Goal: Information Seeking & Learning: Learn about a topic

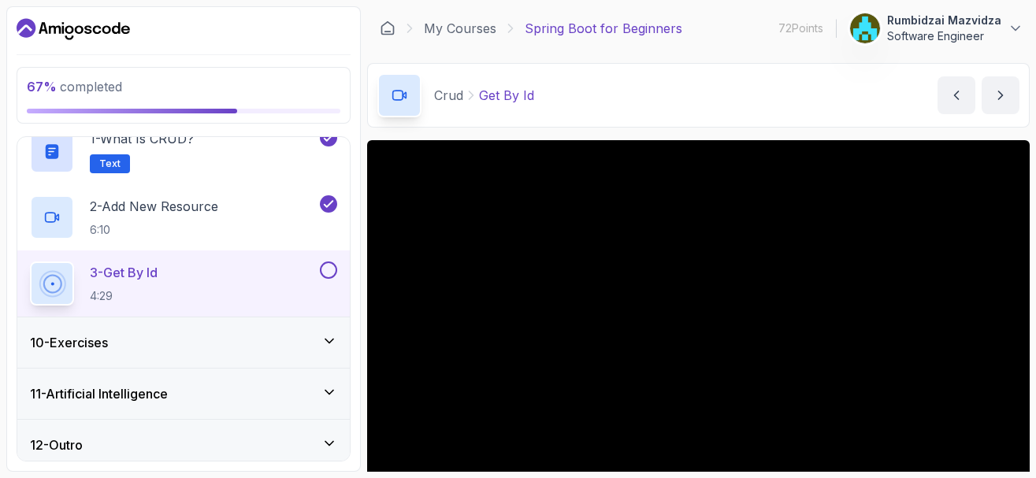
scroll to position [150, 0]
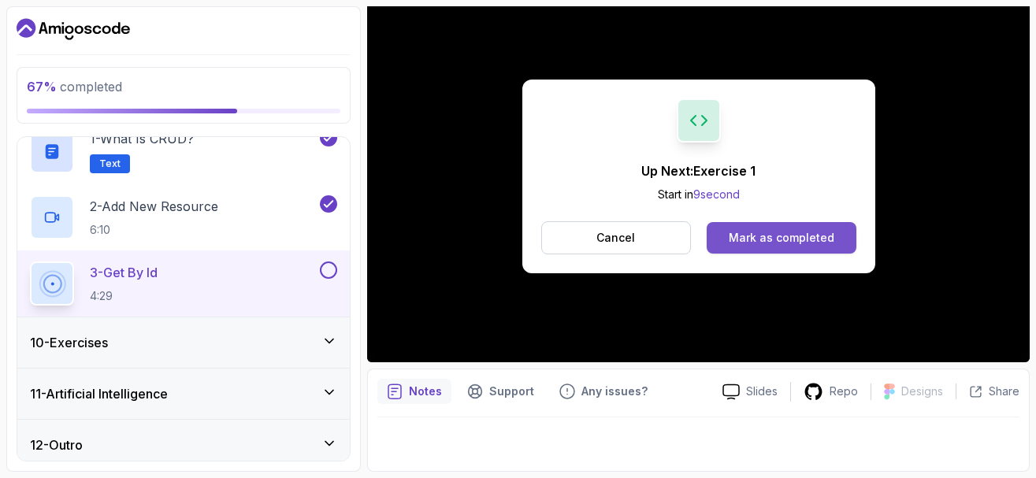
click at [803, 234] on div "Mark as completed" at bounding box center [782, 238] width 106 height 16
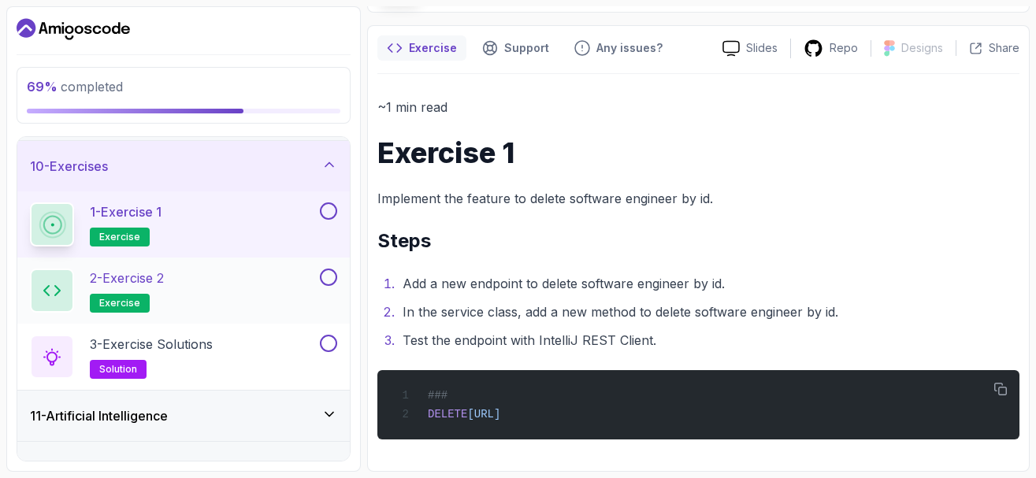
scroll to position [480, 0]
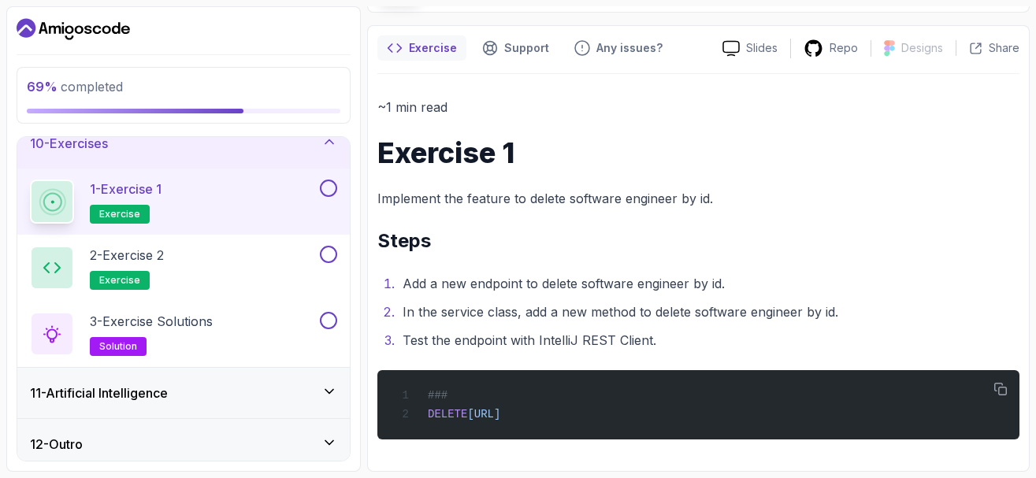
click at [324, 190] on button at bounding box center [328, 188] width 17 height 17
click at [133, 280] on span "exercise" at bounding box center [119, 280] width 41 height 13
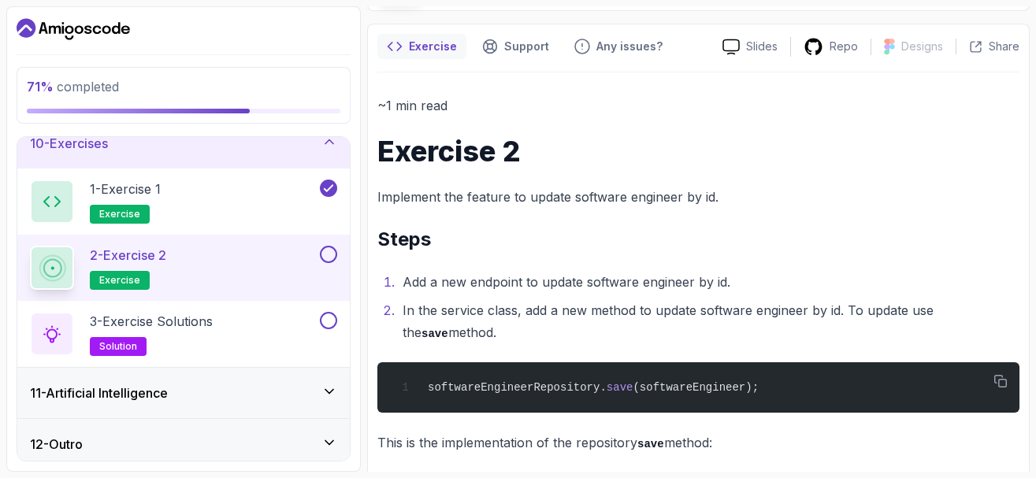
click at [328, 254] on button at bounding box center [328, 254] width 17 height 17
click at [250, 322] on div "3 - Exercise Solutions solution" at bounding box center [173, 334] width 287 height 44
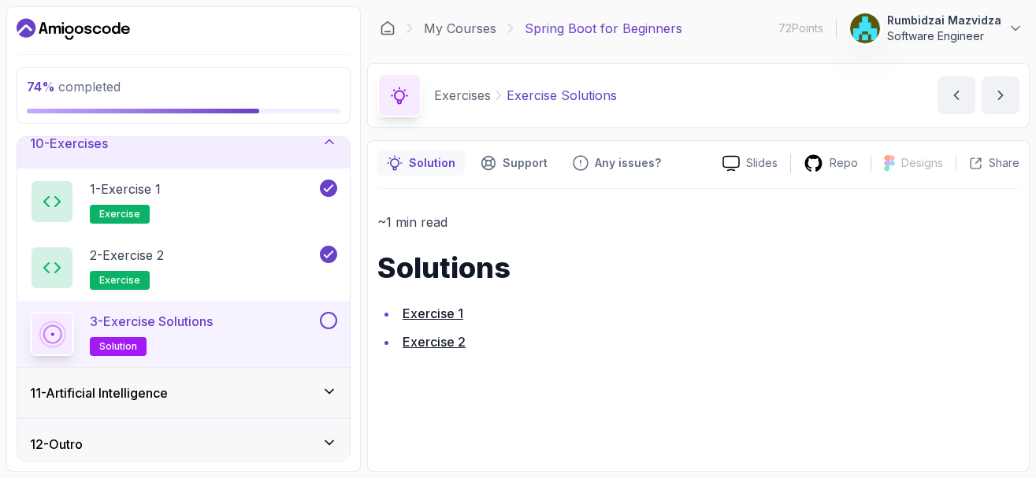
click at [427, 315] on link "Exercise 1" at bounding box center [433, 314] width 61 height 16
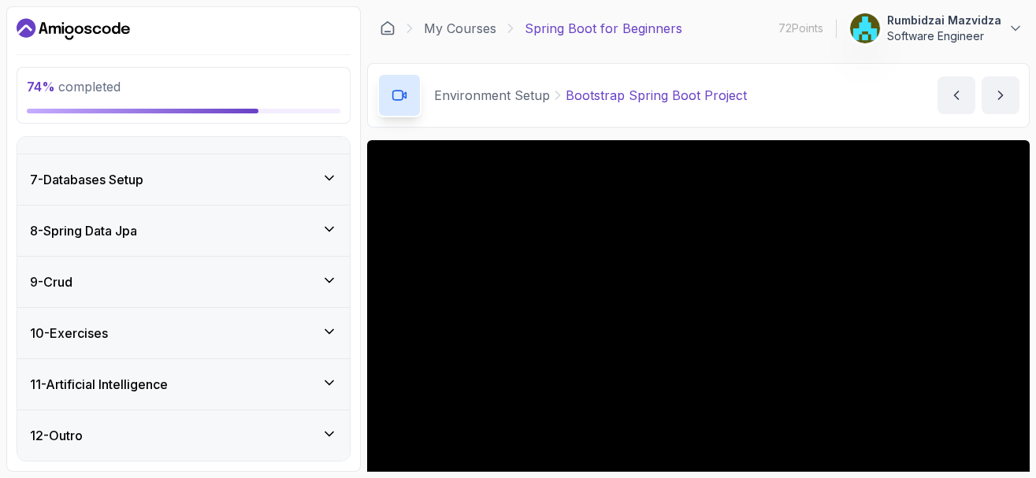
scroll to position [95, 0]
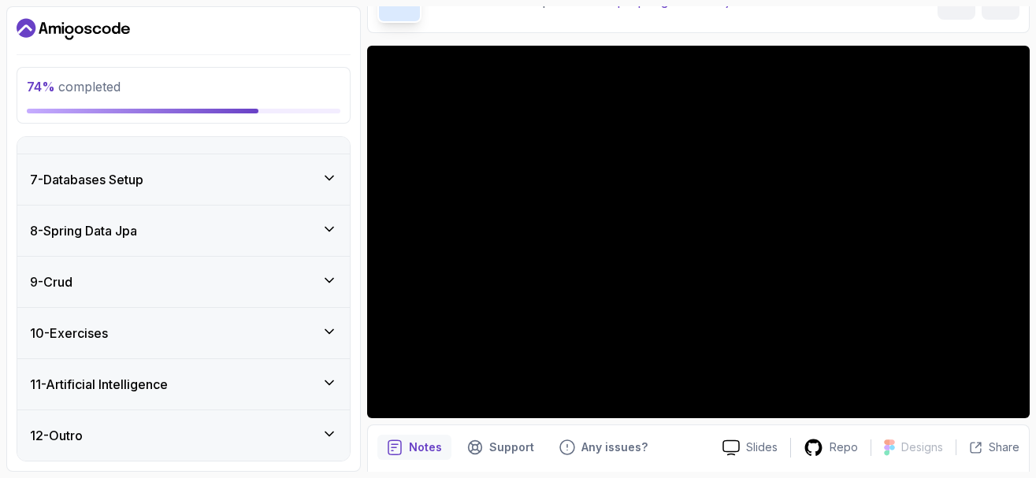
click at [329, 325] on icon at bounding box center [329, 332] width 16 height 16
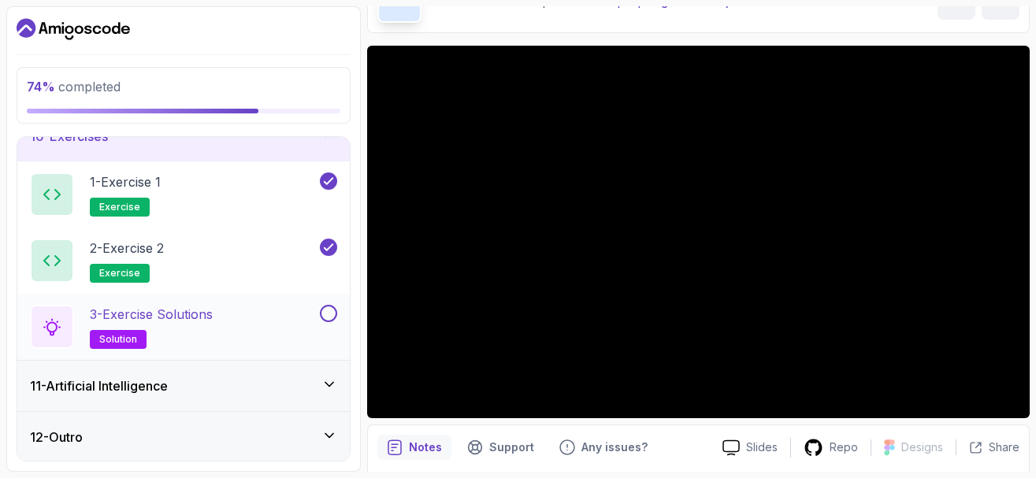
scroll to position [488, 0]
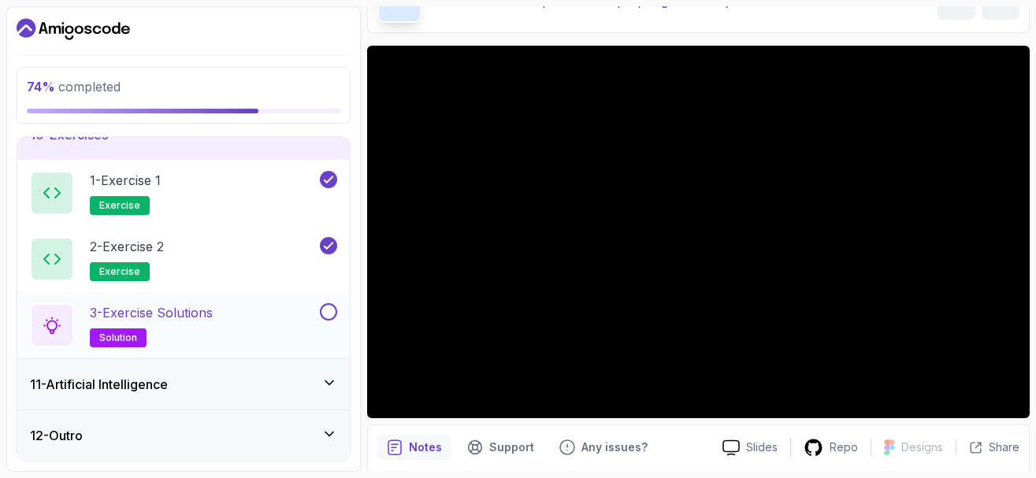
click at [135, 338] on span "solution" at bounding box center [118, 338] width 38 height 13
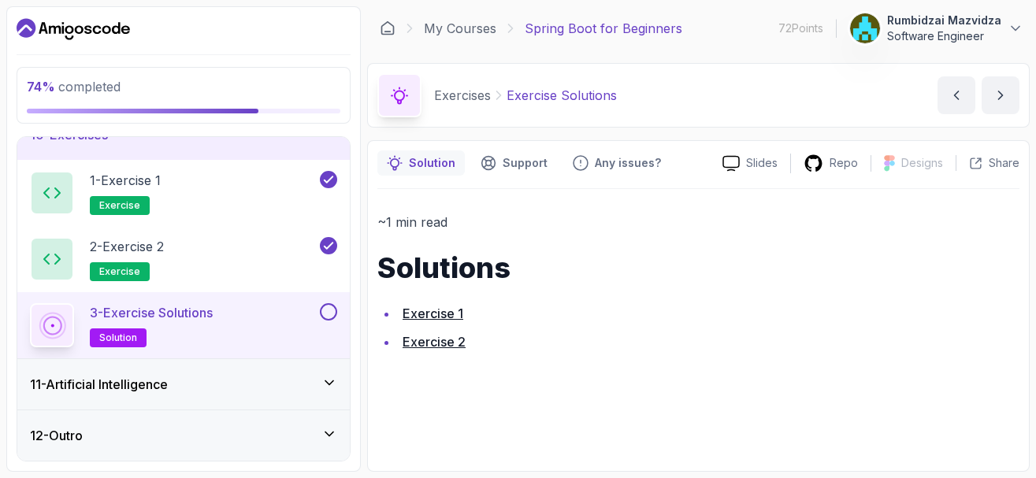
click at [324, 306] on button at bounding box center [328, 311] width 17 height 17
click at [326, 380] on icon at bounding box center [329, 383] width 16 height 16
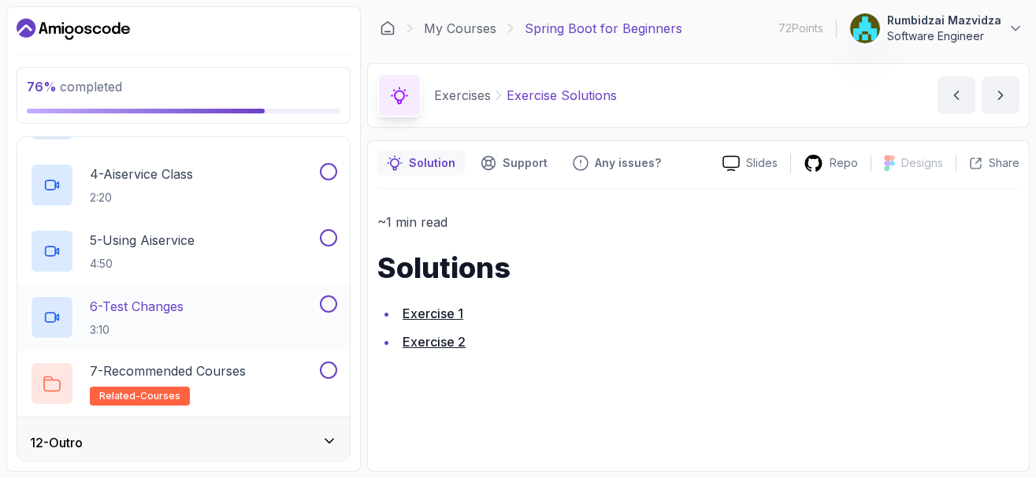
scroll to position [753, 0]
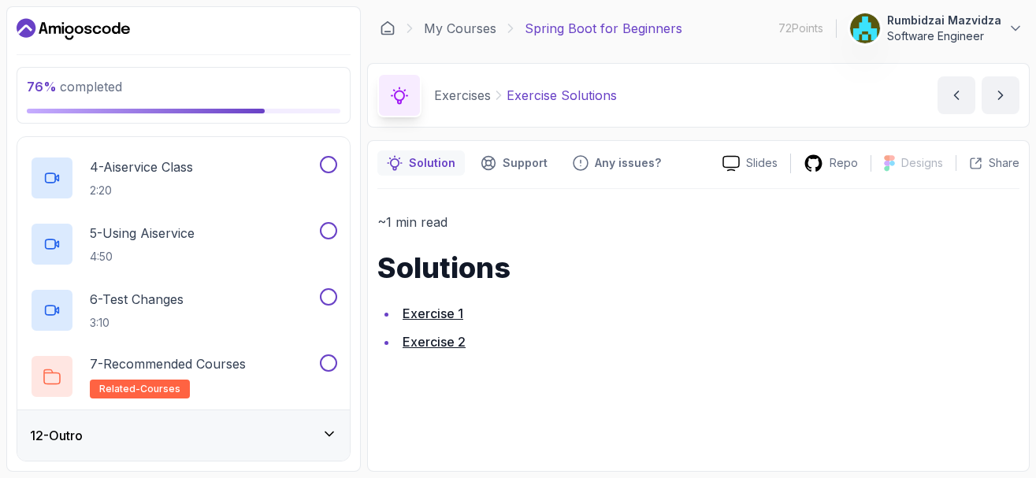
click at [324, 432] on icon at bounding box center [329, 434] width 16 height 16
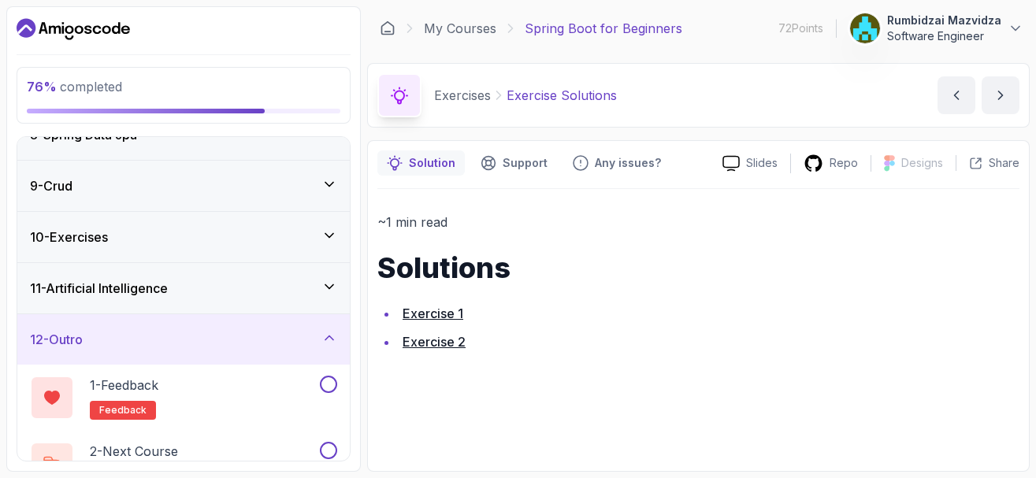
scroll to position [422, 0]
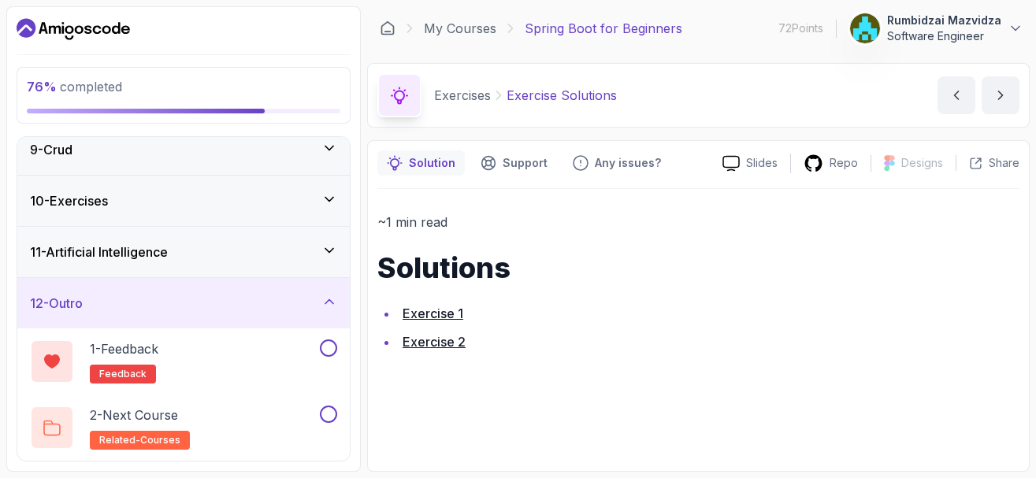
click at [335, 252] on icon at bounding box center [329, 251] width 16 height 16
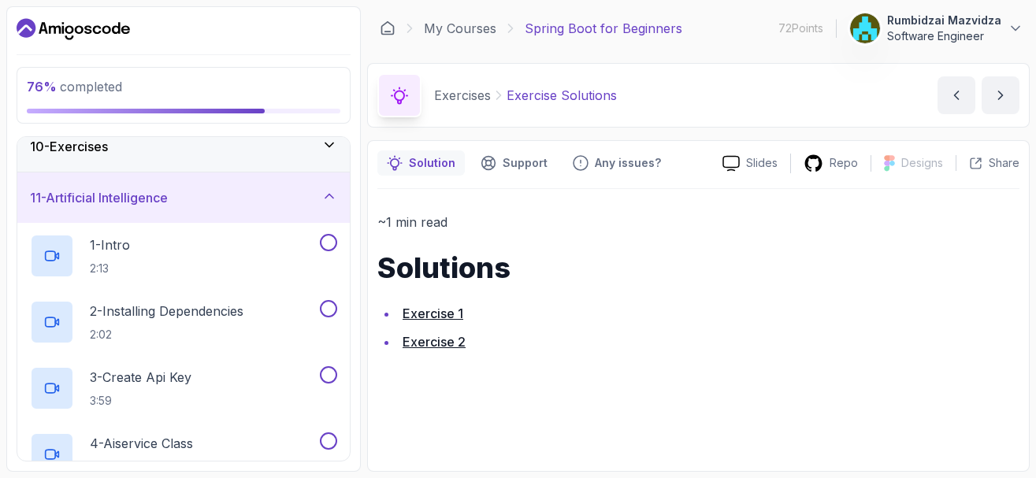
scroll to position [480, 0]
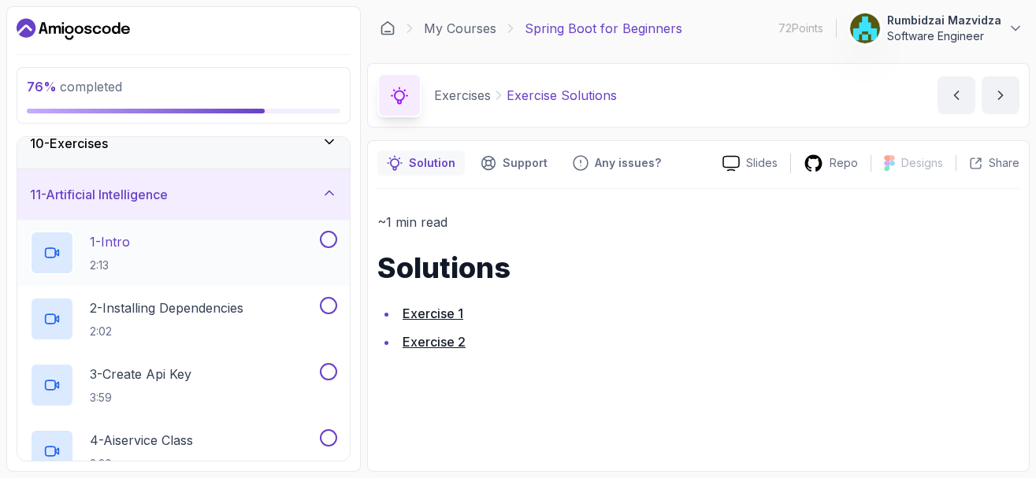
click at [221, 258] on div "1 - Intro 2:13" at bounding box center [173, 253] width 287 height 44
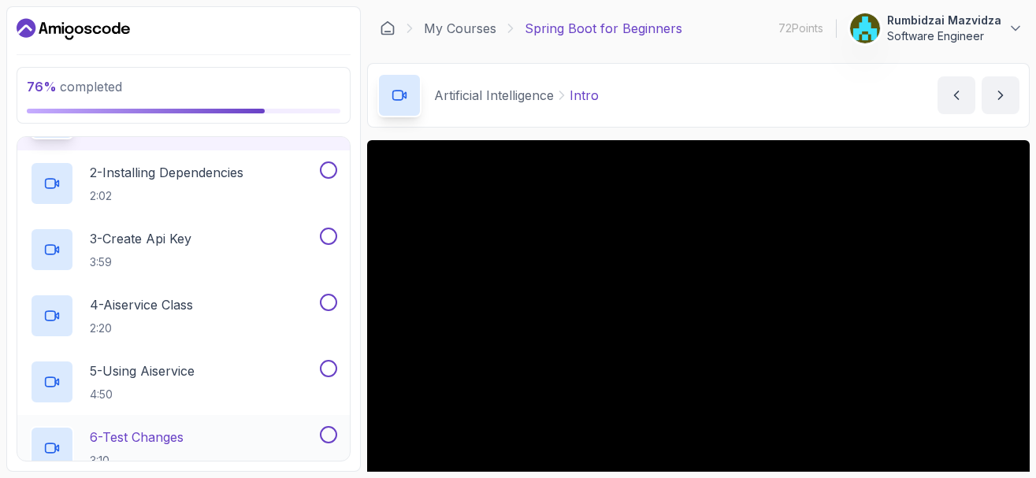
scroll to position [753, 0]
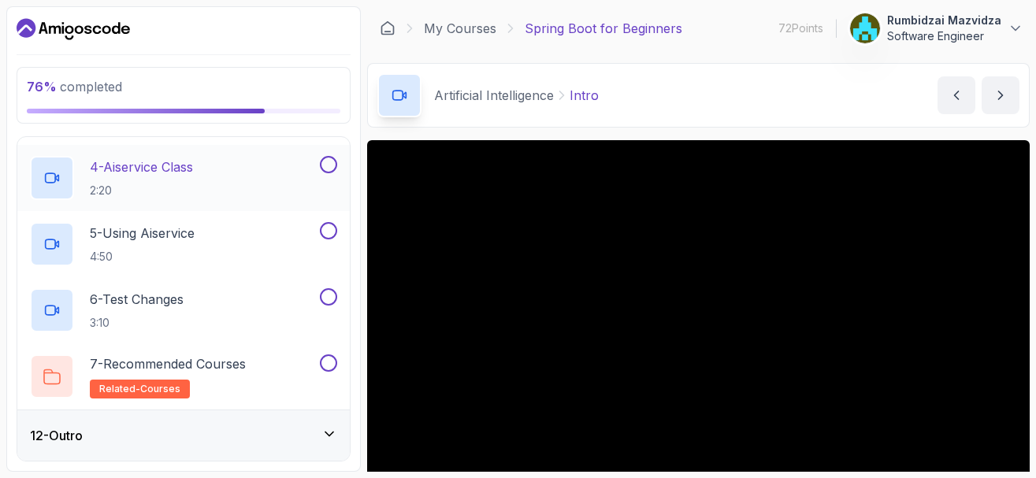
click at [332, 165] on button at bounding box center [328, 164] width 17 height 17
click at [327, 234] on button at bounding box center [328, 230] width 17 height 17
click at [325, 299] on button at bounding box center [328, 296] width 17 height 17
click at [326, 366] on button at bounding box center [328, 362] width 17 height 17
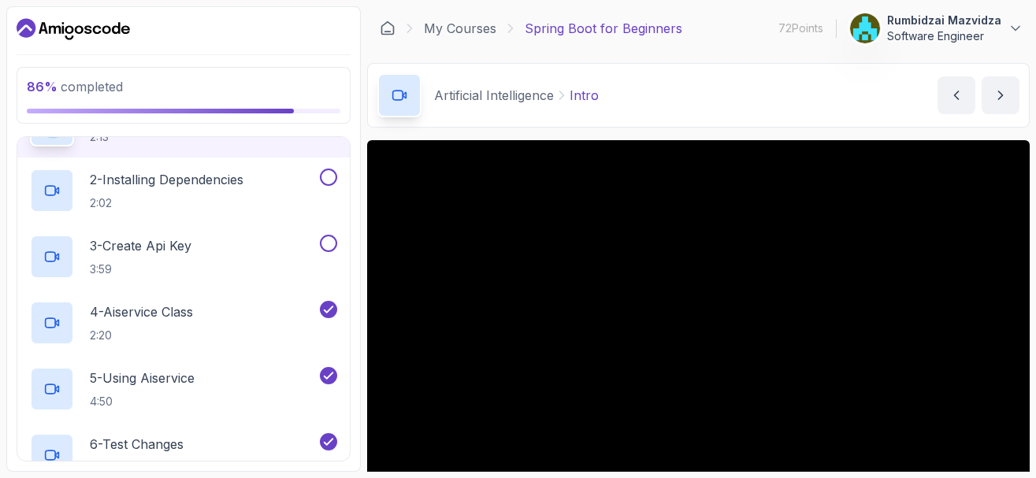
scroll to position [564, 0]
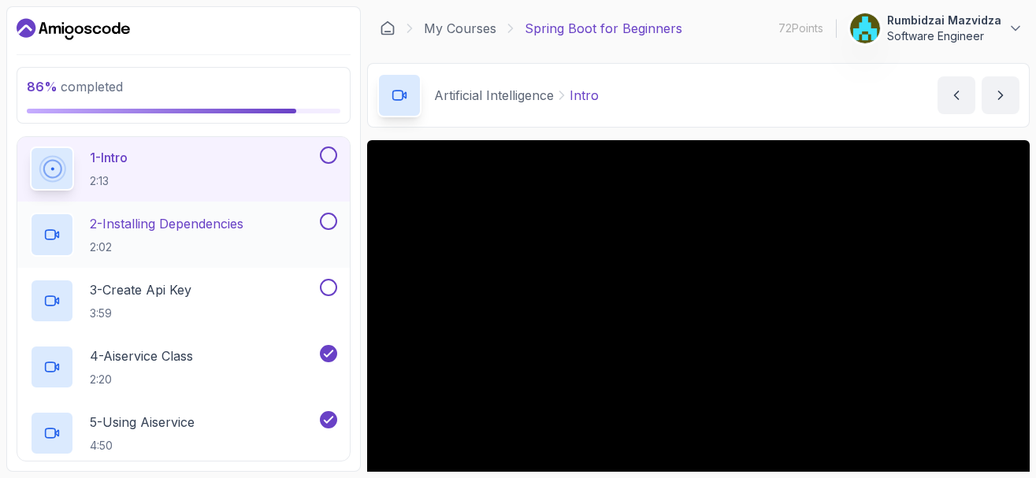
click at [329, 226] on button at bounding box center [328, 221] width 17 height 17
click at [327, 158] on button at bounding box center [328, 155] width 17 height 17
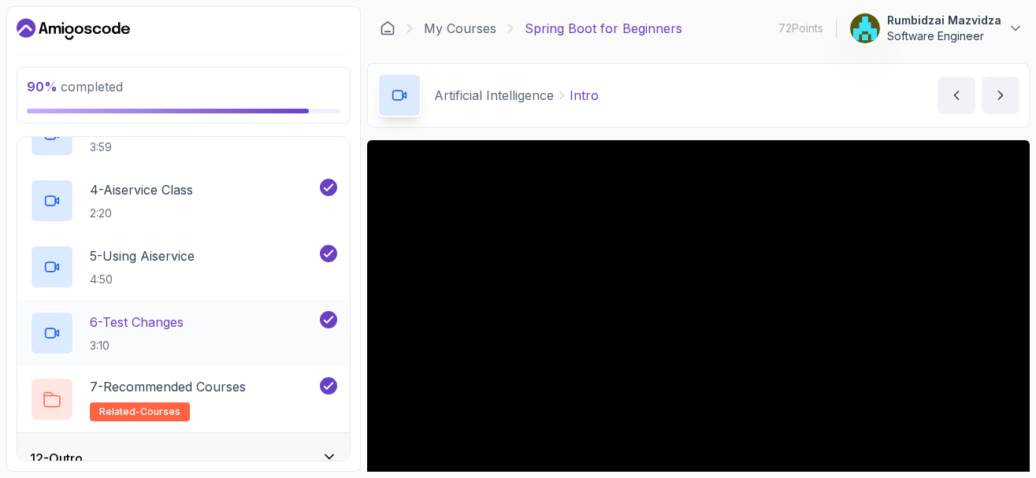
scroll to position [753, 0]
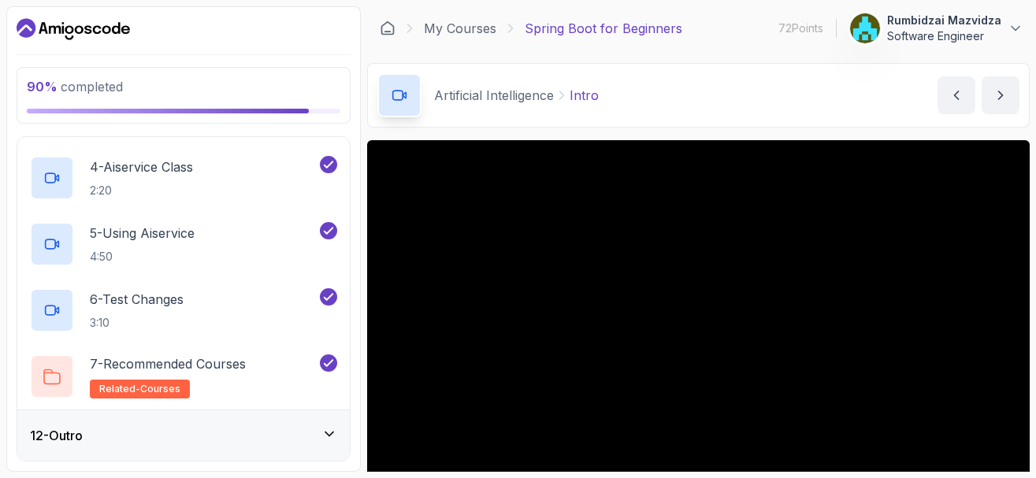
click at [326, 436] on icon at bounding box center [329, 434] width 16 height 16
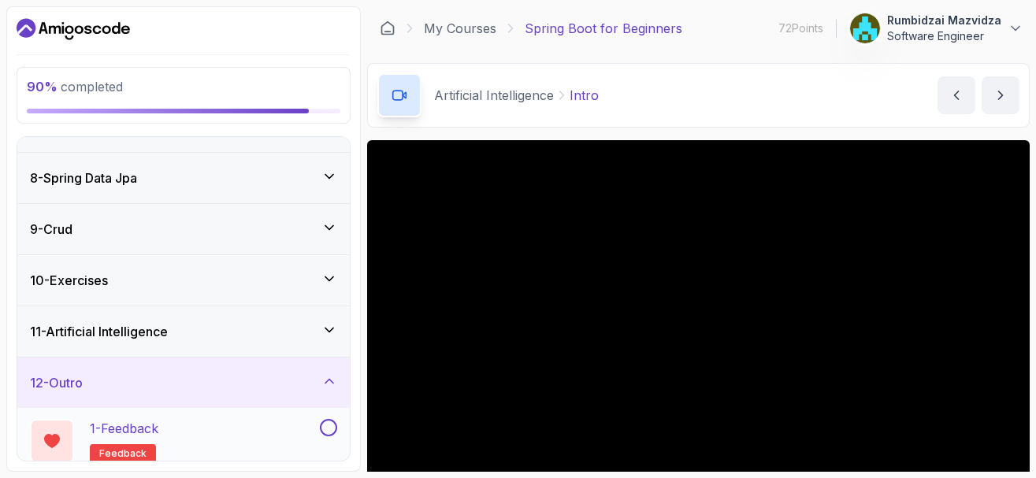
scroll to position [422, 0]
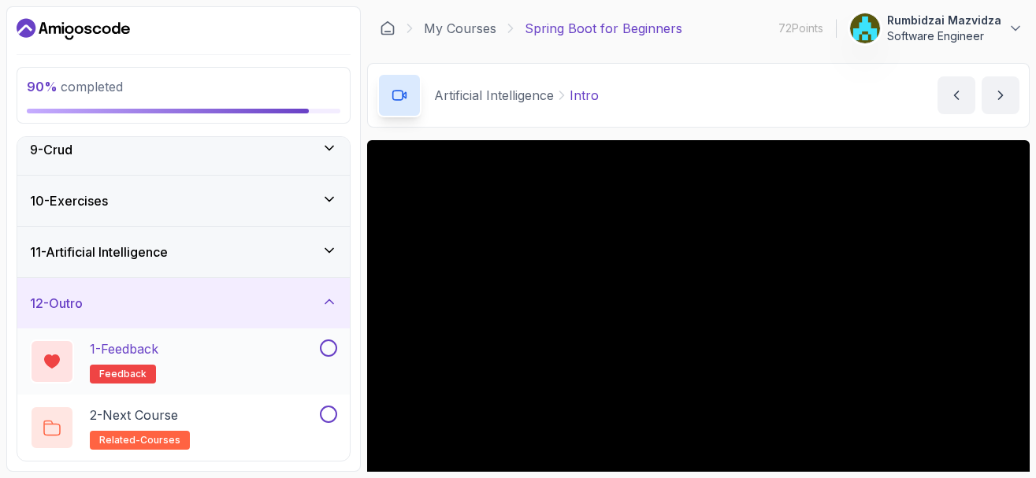
click at [328, 352] on button at bounding box center [328, 348] width 17 height 17
click at [324, 414] on button at bounding box center [328, 414] width 17 height 17
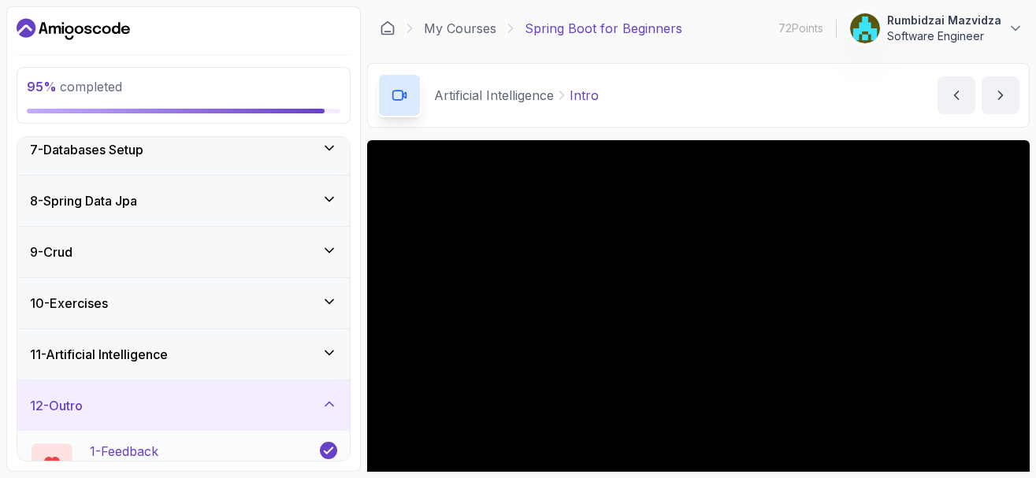
scroll to position [233, 0]
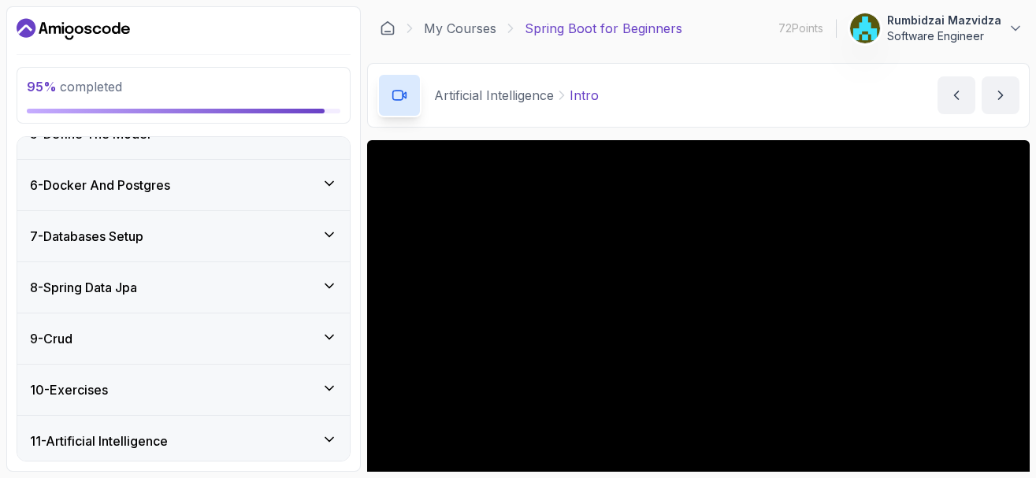
click at [330, 332] on icon at bounding box center [329, 337] width 16 height 16
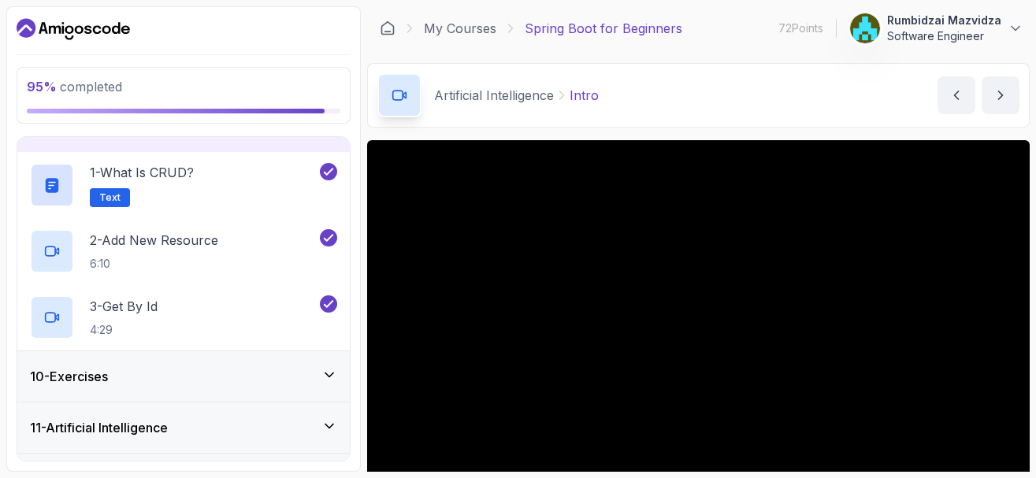
scroll to position [488, 0]
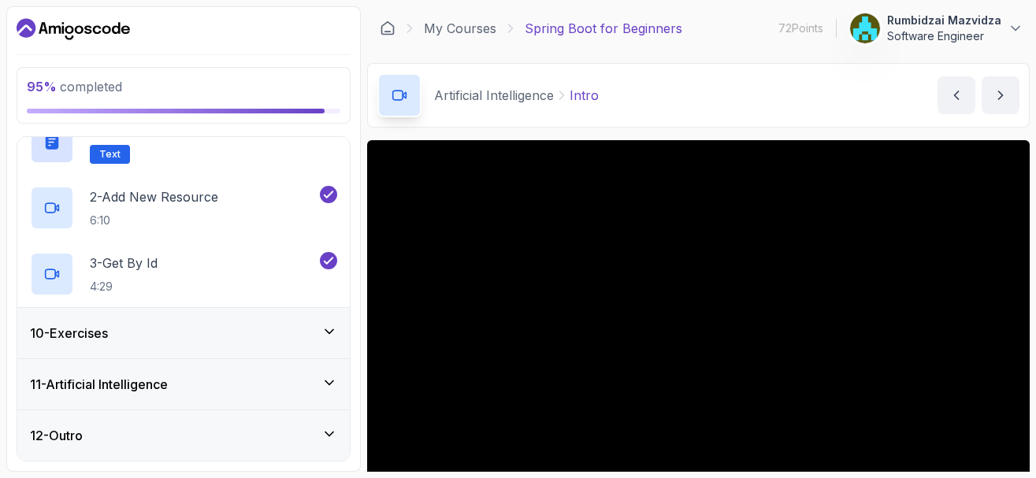
click at [328, 330] on icon at bounding box center [329, 332] width 16 height 16
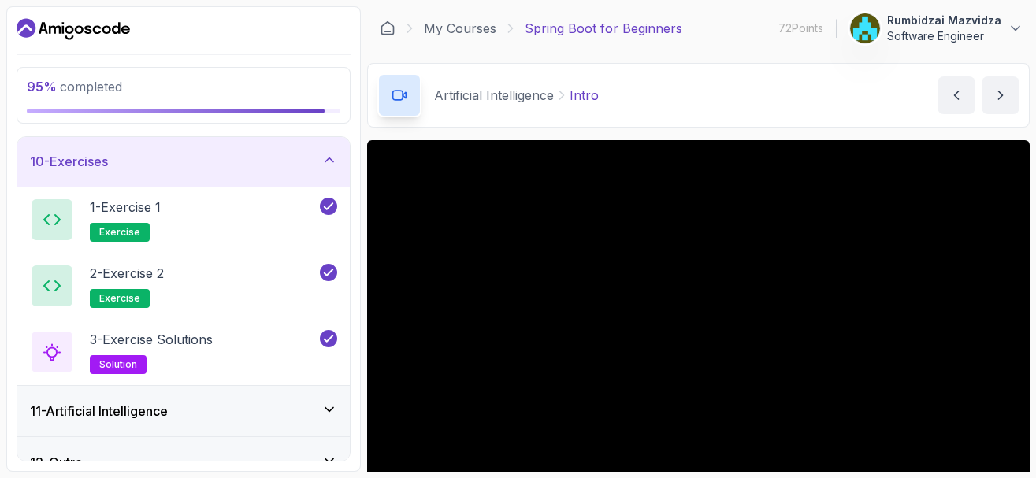
scroll to position [480, 0]
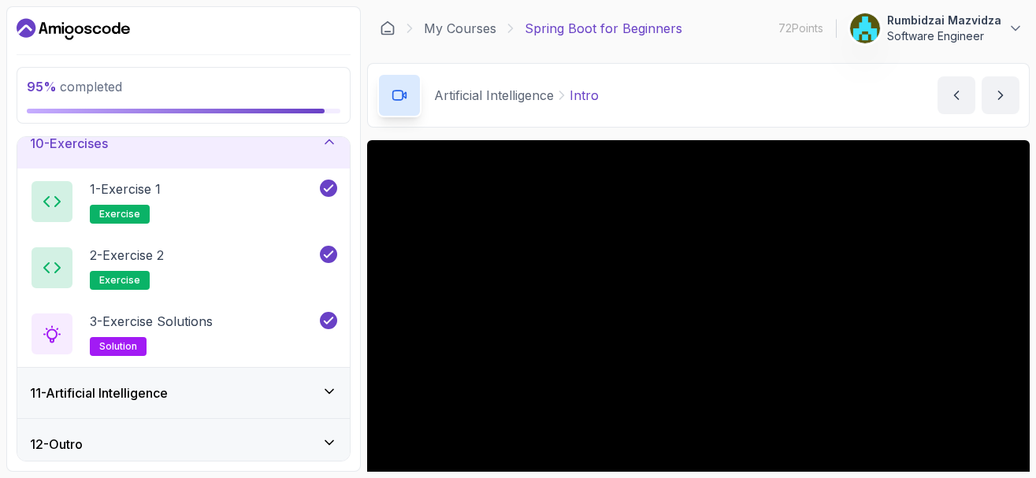
click at [331, 393] on icon at bounding box center [329, 392] width 16 height 16
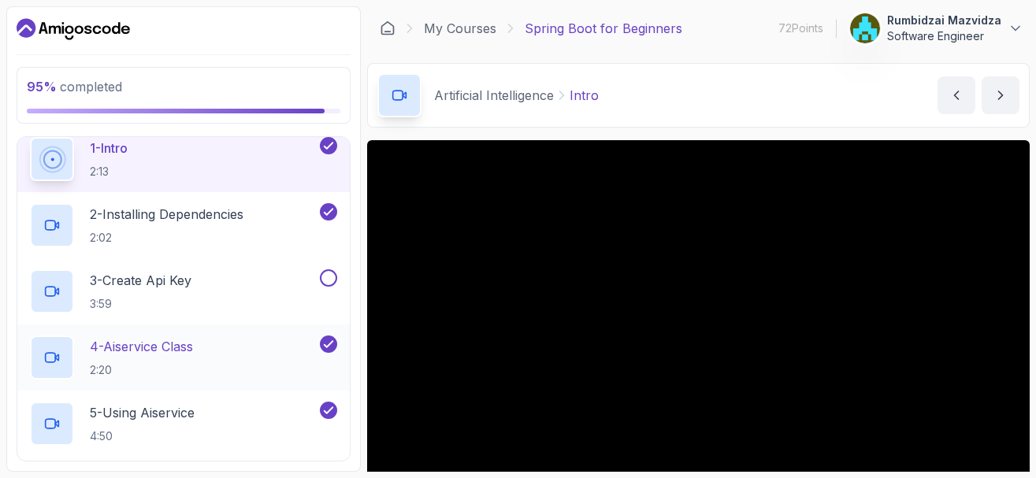
scroll to position [574, 0]
click at [331, 279] on button at bounding box center [328, 277] width 17 height 17
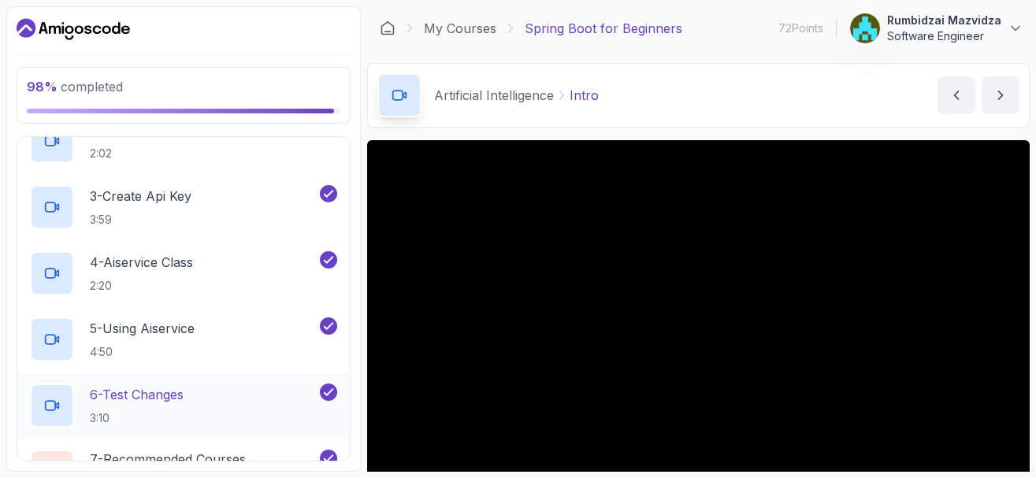
scroll to position [753, 0]
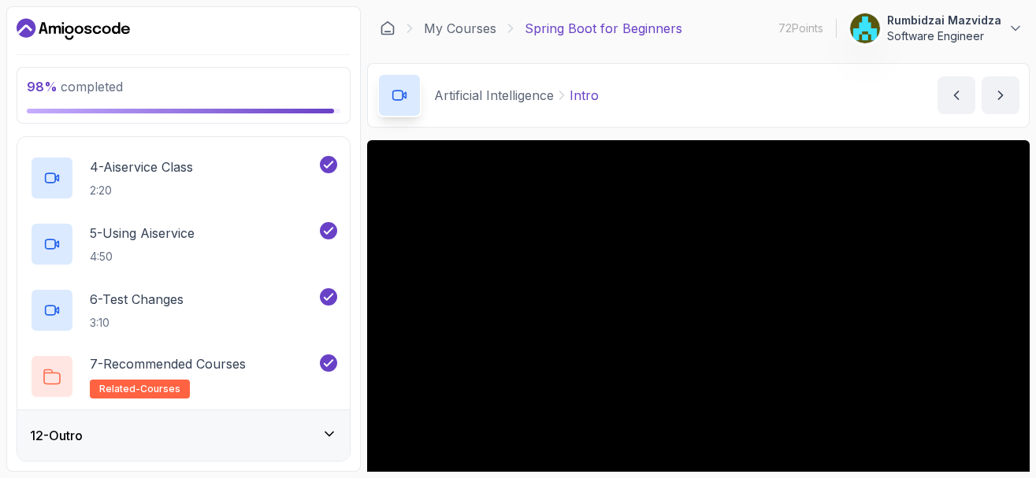
click at [332, 436] on icon at bounding box center [329, 434] width 16 height 16
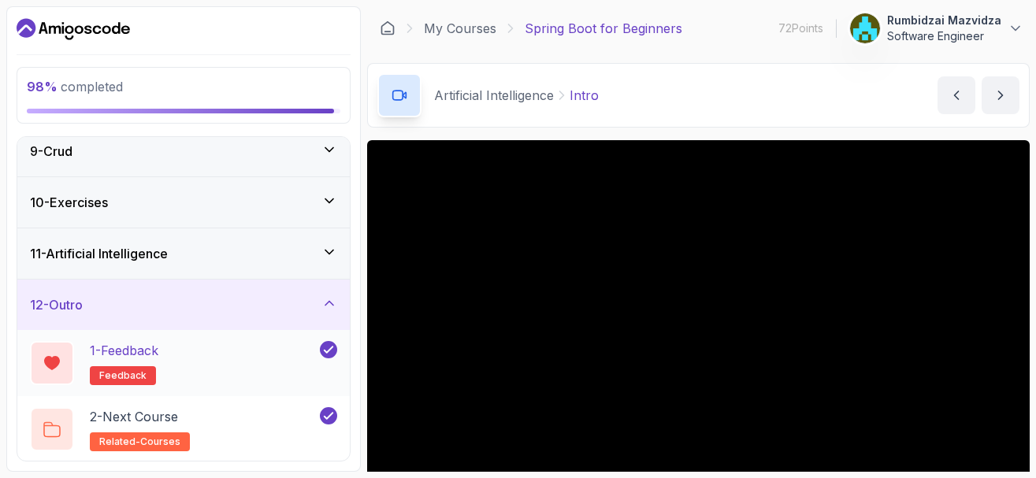
scroll to position [422, 0]
click at [113, 362] on h2 "1 - Feedback feedback" at bounding box center [124, 362] width 69 height 44
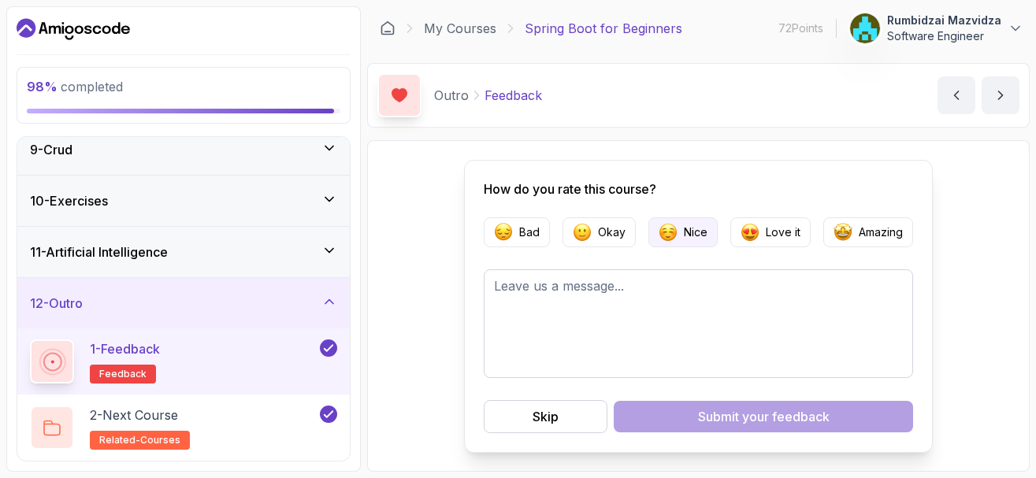
click at [684, 232] on p "Nice" at bounding box center [696, 233] width 24 height 16
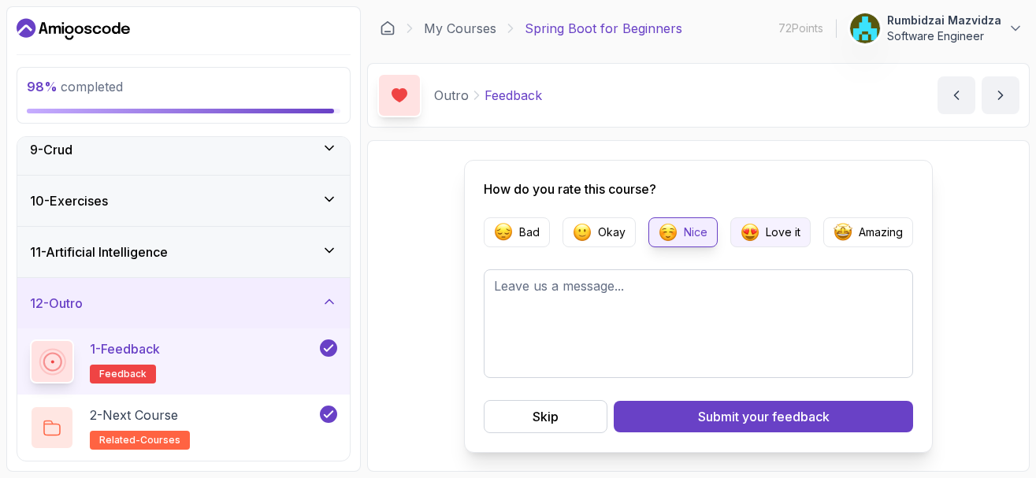
click at [778, 230] on p "Love it" at bounding box center [783, 233] width 35 height 16
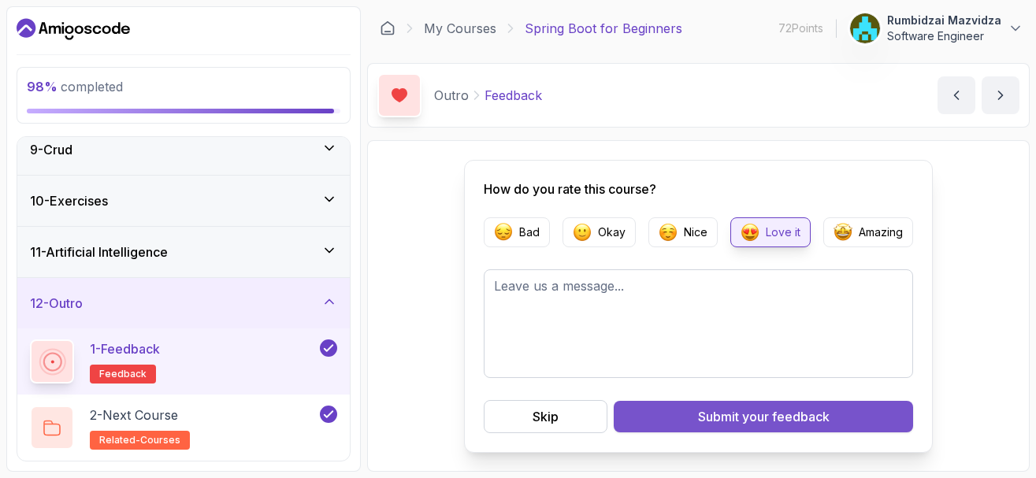
click at [784, 414] on span "your feedback" at bounding box center [785, 416] width 87 height 19
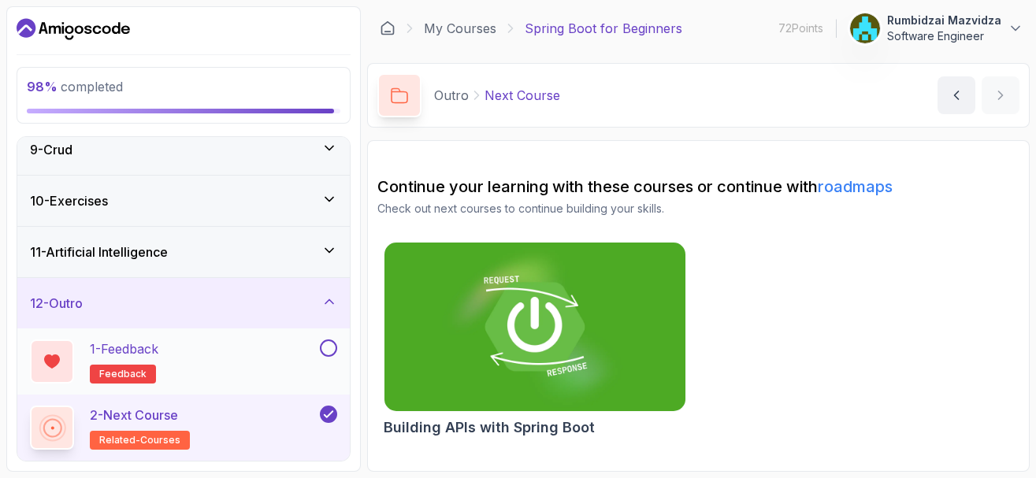
click at [332, 347] on button at bounding box center [328, 348] width 17 height 17
click at [276, 417] on div "2 - Next Course related-courses" at bounding box center [173, 428] width 287 height 44
click at [137, 434] on p "related-courses" at bounding box center [140, 440] width 100 height 19
click at [461, 423] on h2 "Building APIs with Spring Boot" at bounding box center [489, 428] width 211 height 22
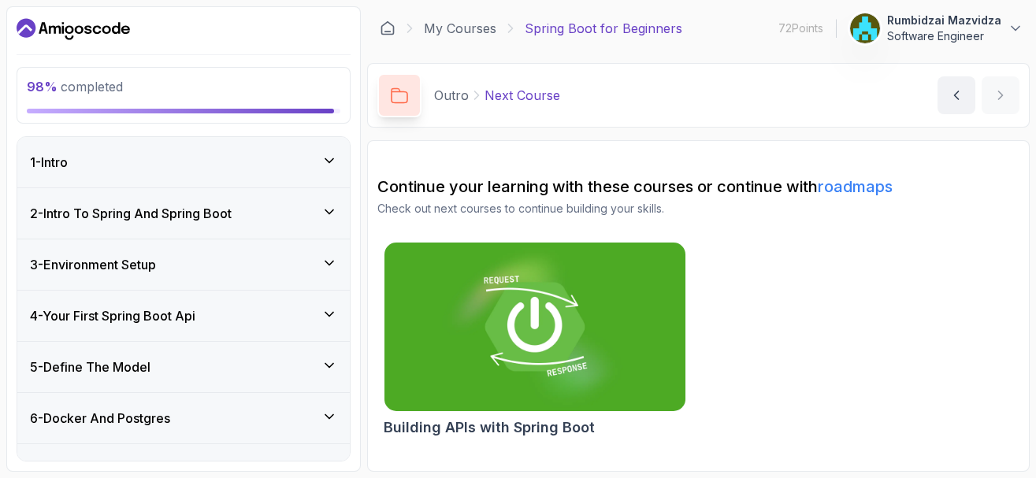
click at [326, 158] on icon at bounding box center [329, 161] width 16 height 16
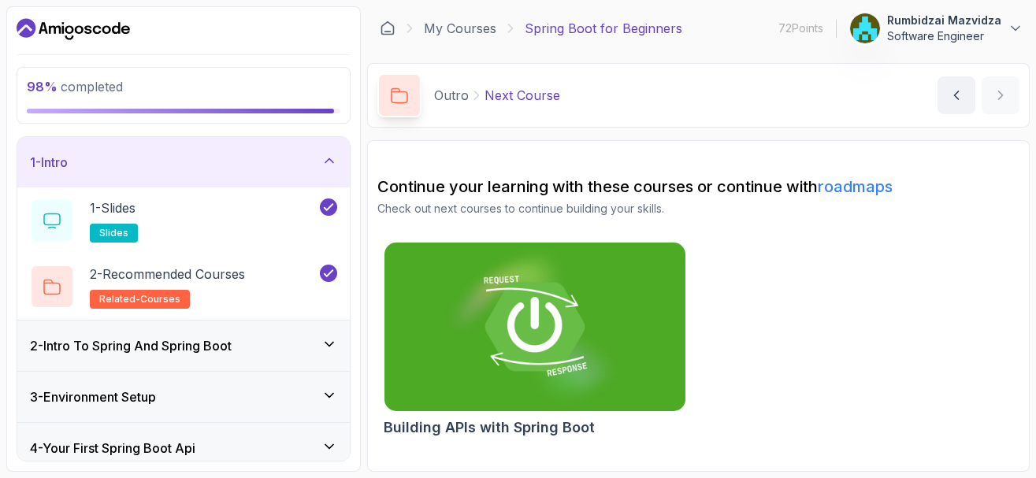
click at [328, 344] on icon at bounding box center [329, 344] width 16 height 16
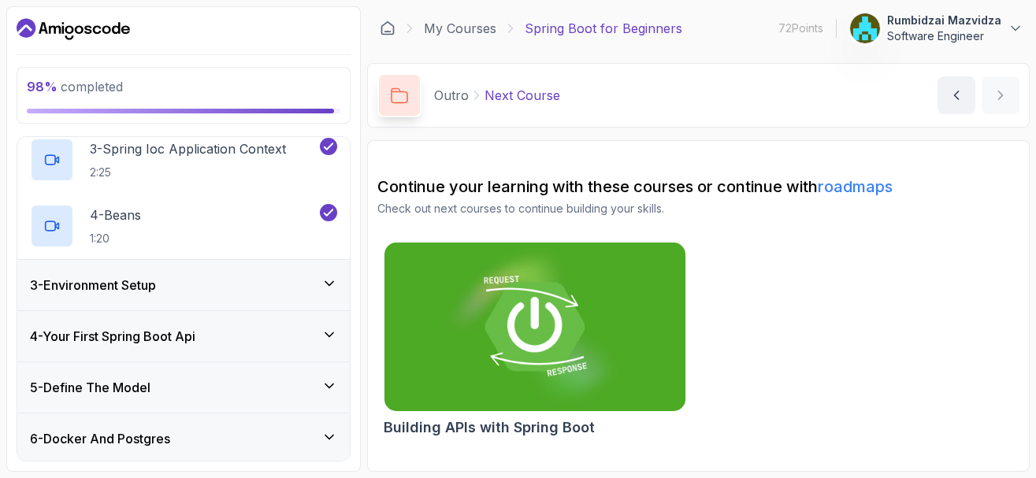
scroll to position [284, 0]
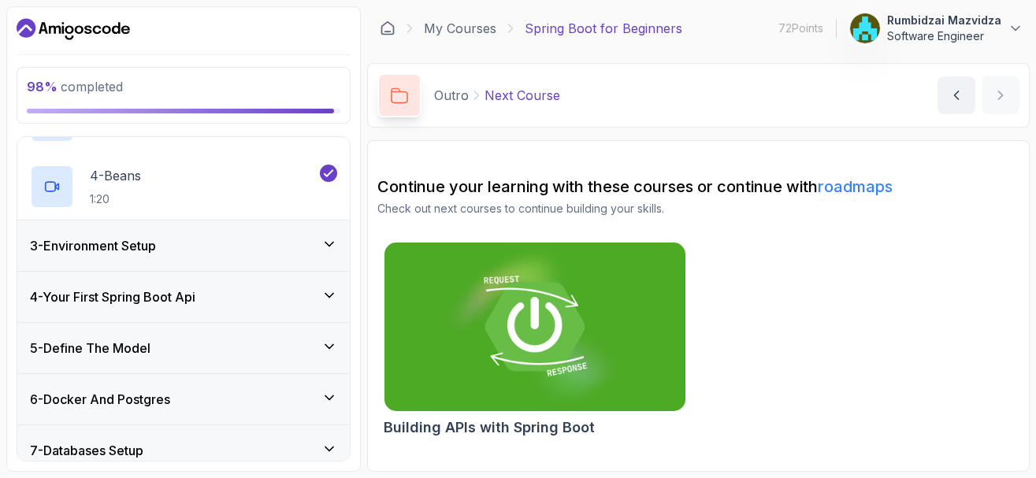
click at [332, 241] on icon at bounding box center [329, 244] width 16 height 16
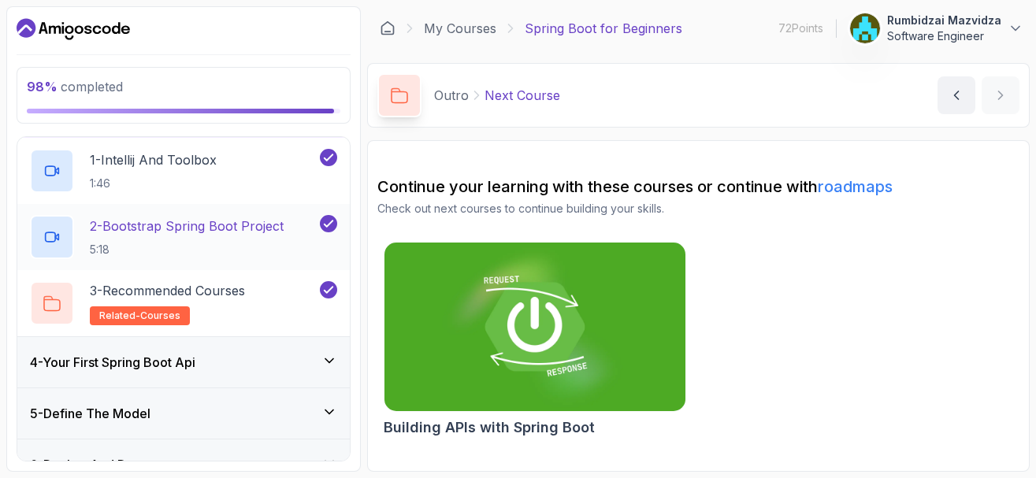
scroll to position [197, 0]
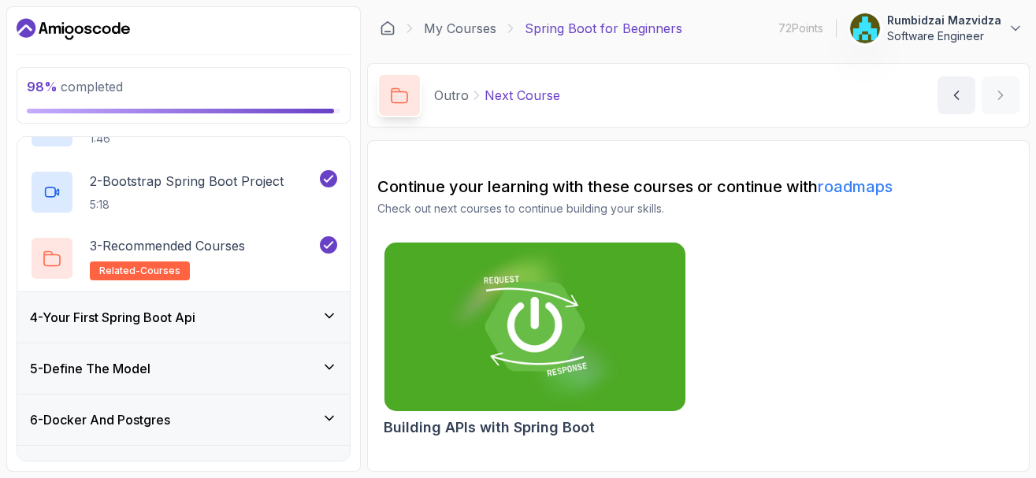
click at [330, 309] on icon at bounding box center [329, 316] width 16 height 16
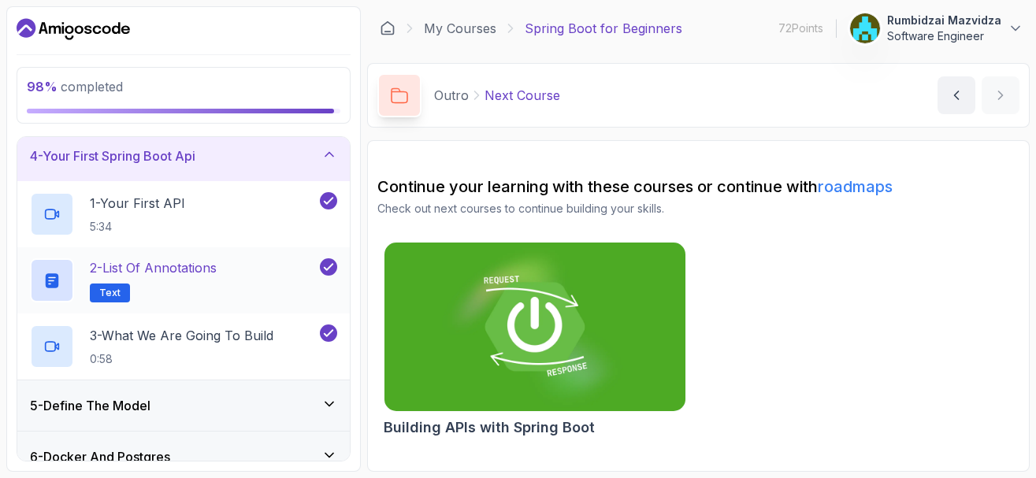
scroll to position [254, 0]
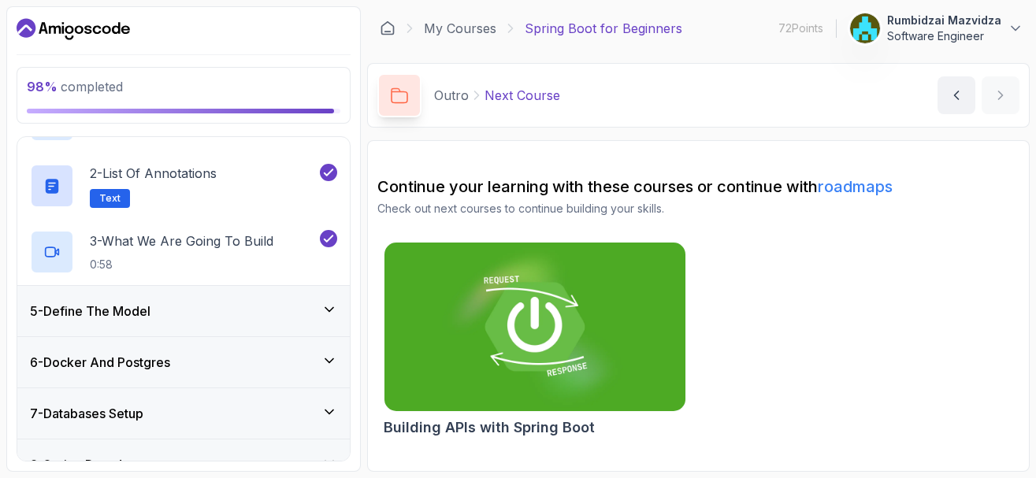
click at [320, 307] on div "5 - Define The Model" at bounding box center [183, 311] width 307 height 19
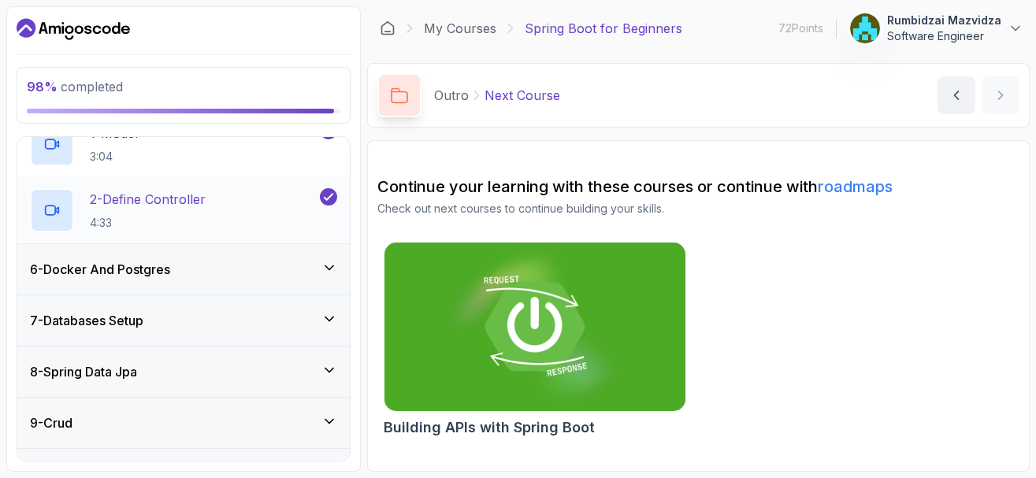
scroll to position [309, 0]
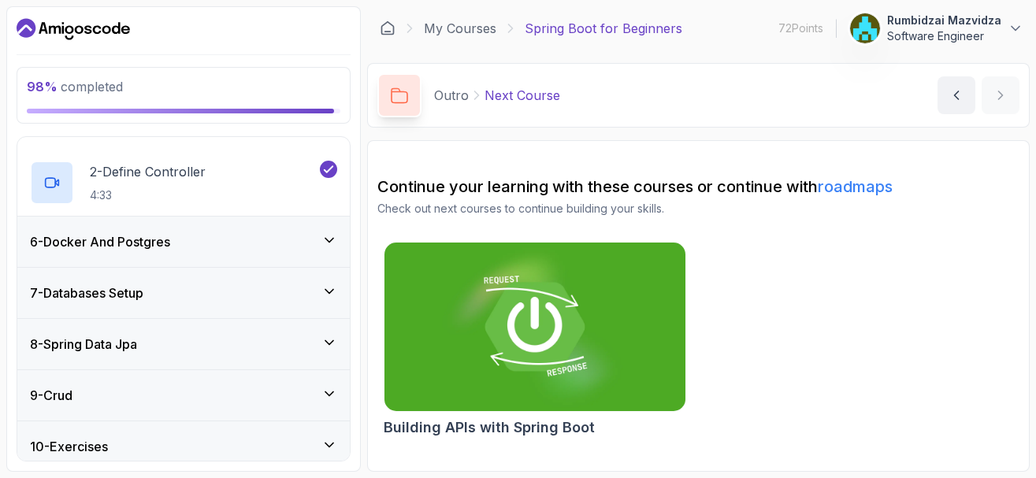
click at [330, 247] on icon at bounding box center [329, 240] width 16 height 16
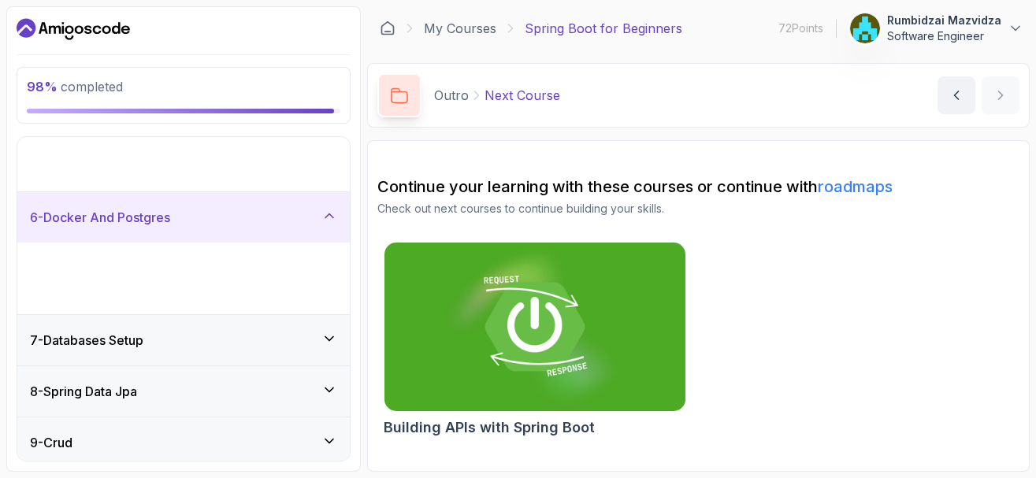
scroll to position [308, 0]
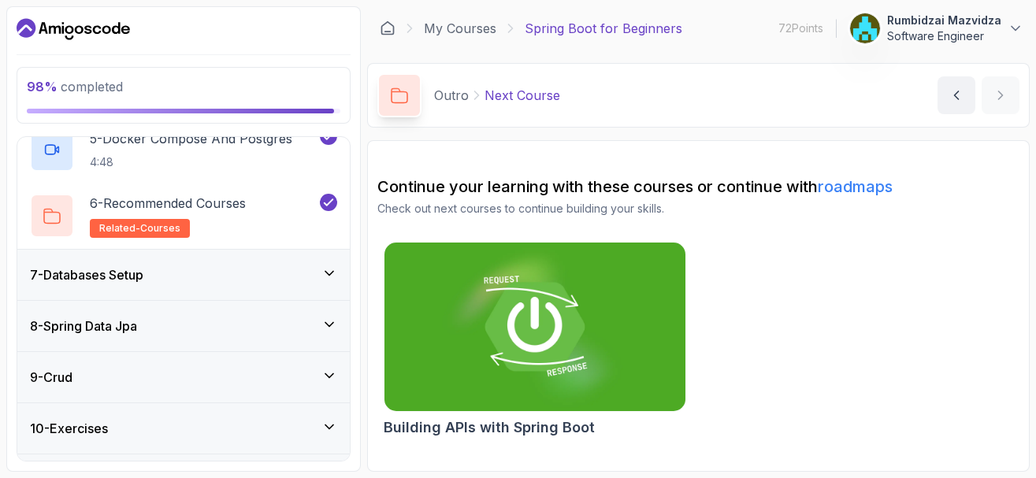
click at [332, 272] on icon at bounding box center [329, 273] width 16 height 16
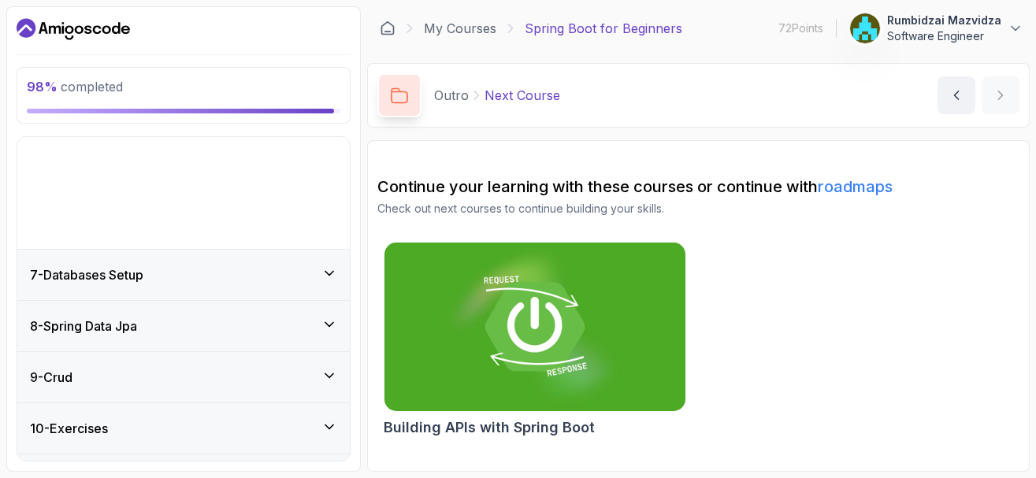
scroll to position [291, 0]
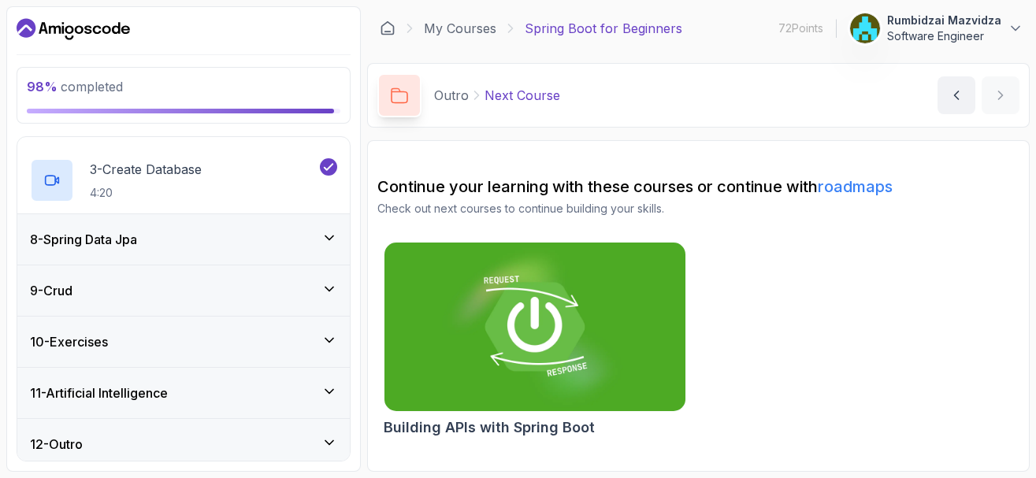
click at [323, 248] on div "8 - Spring Data Jpa" at bounding box center [183, 239] width 307 height 19
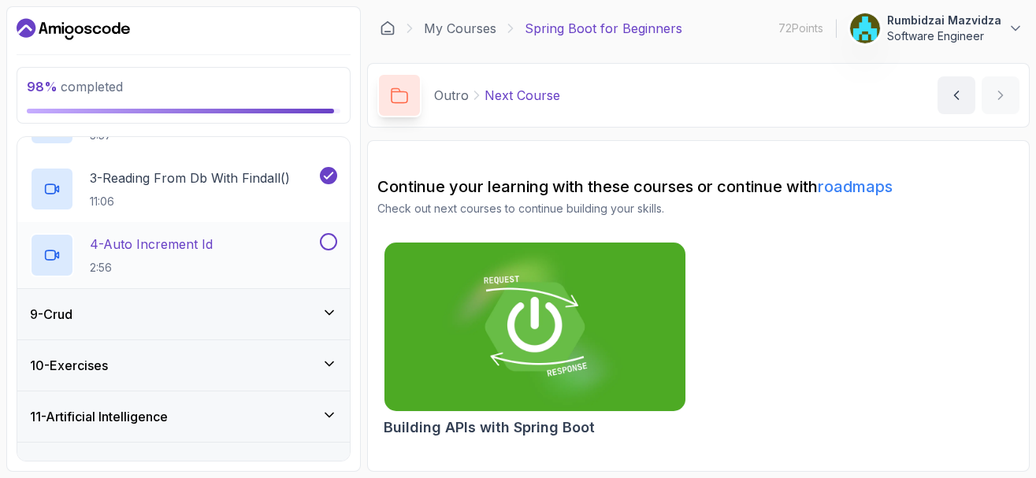
scroll to position [555, 0]
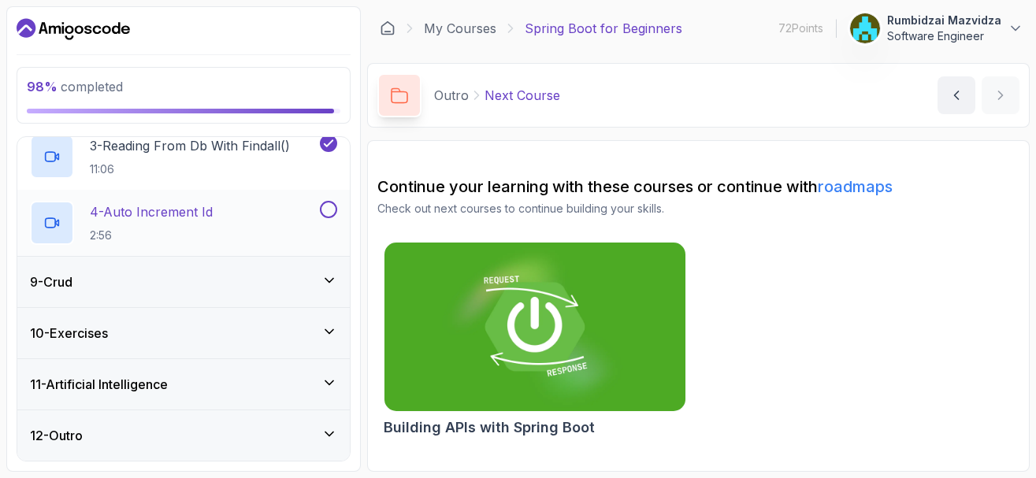
click at [328, 210] on button at bounding box center [328, 209] width 17 height 17
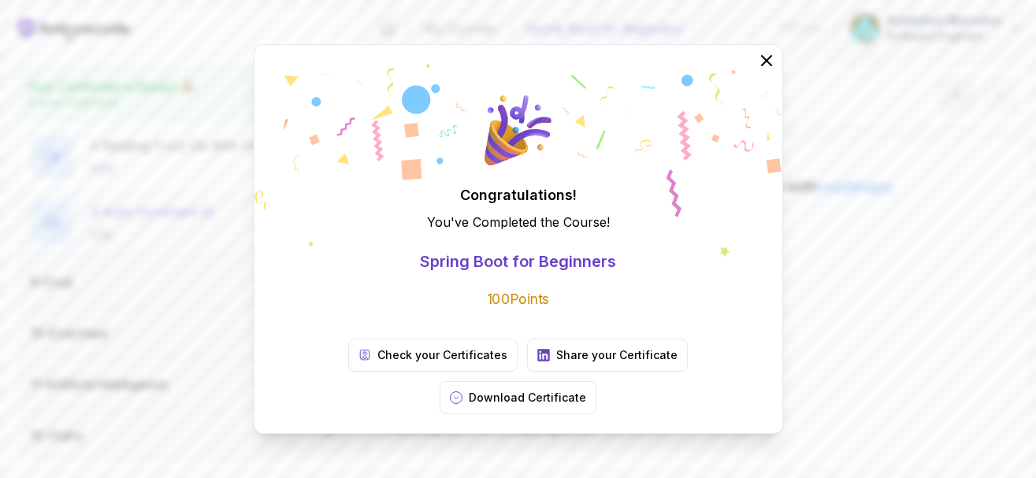
scroll to position [550, 0]
click at [586, 390] on p "Download Certificate" at bounding box center [527, 398] width 117 height 16
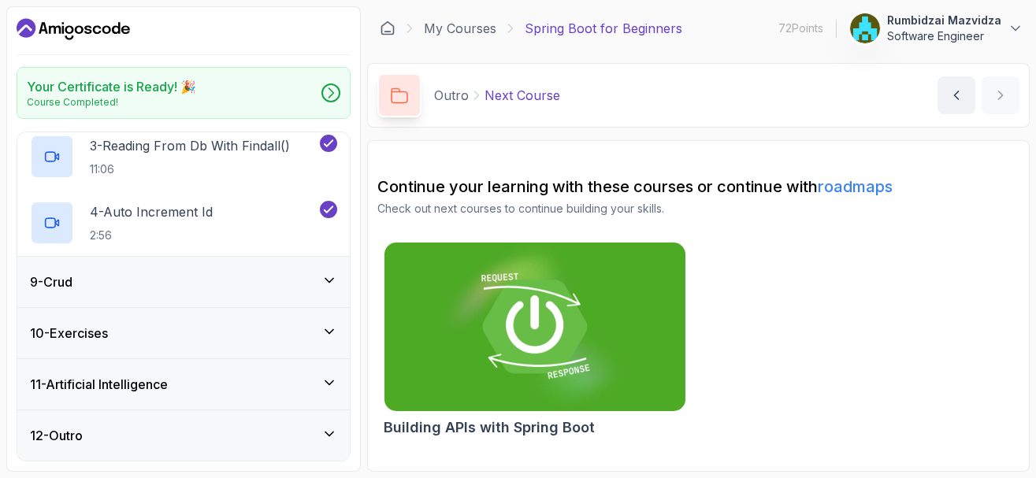
click at [501, 391] on img at bounding box center [535, 327] width 316 height 177
click at [329, 380] on icon at bounding box center [329, 383] width 16 height 16
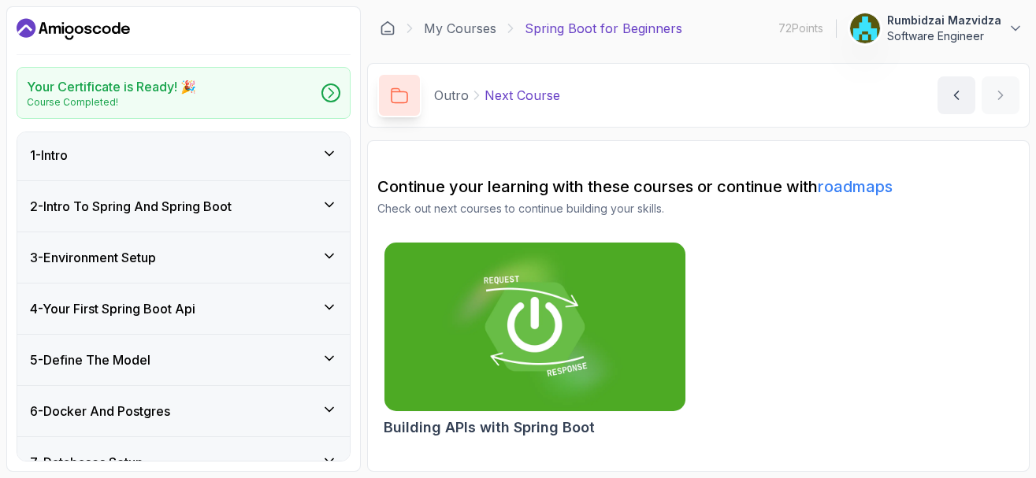
scroll to position [0, 0]
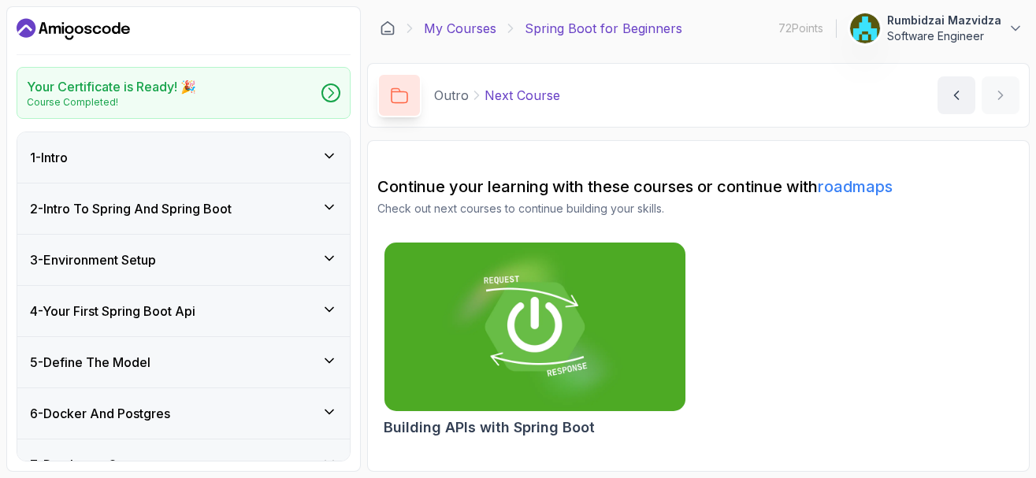
click at [453, 29] on link "My Courses" at bounding box center [460, 28] width 72 height 19
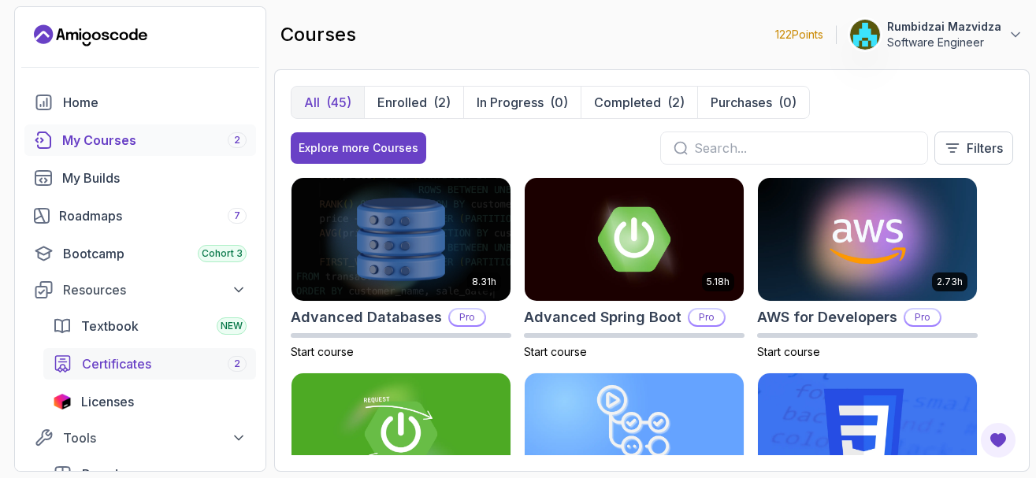
click at [170, 369] on div "Certificates 2" at bounding box center [164, 363] width 165 height 19
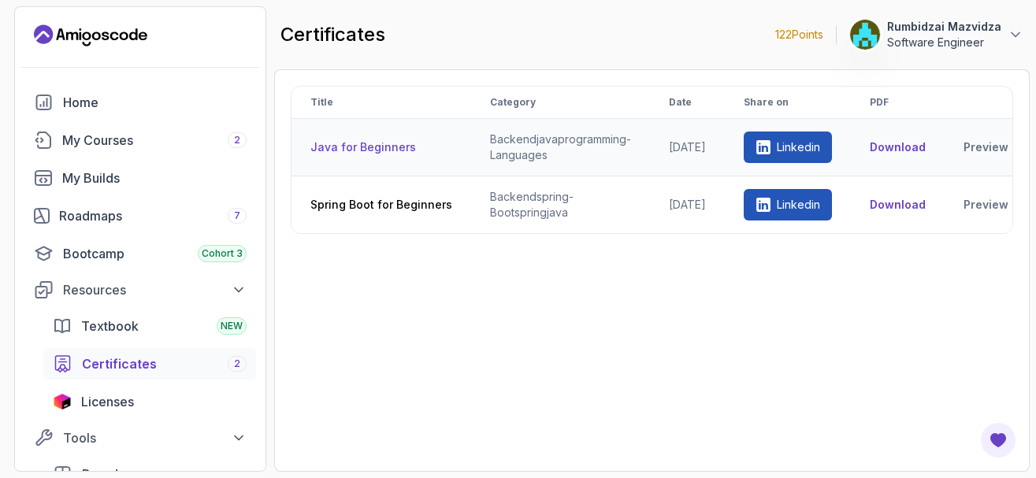
click at [921, 148] on button "Download" at bounding box center [898, 147] width 56 height 16
click at [133, 143] on div "My Courses 2" at bounding box center [154, 140] width 184 height 19
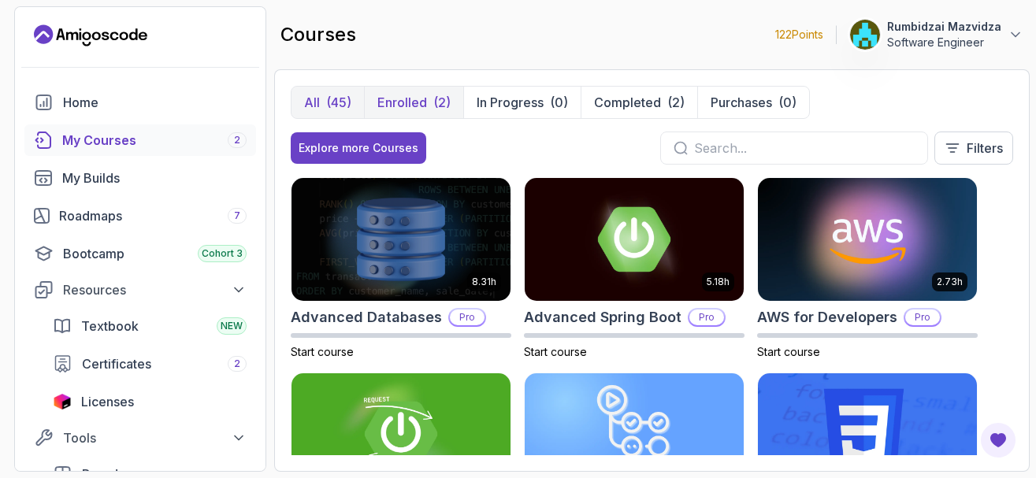
click at [415, 107] on p "Enrolled" at bounding box center [402, 102] width 50 height 19
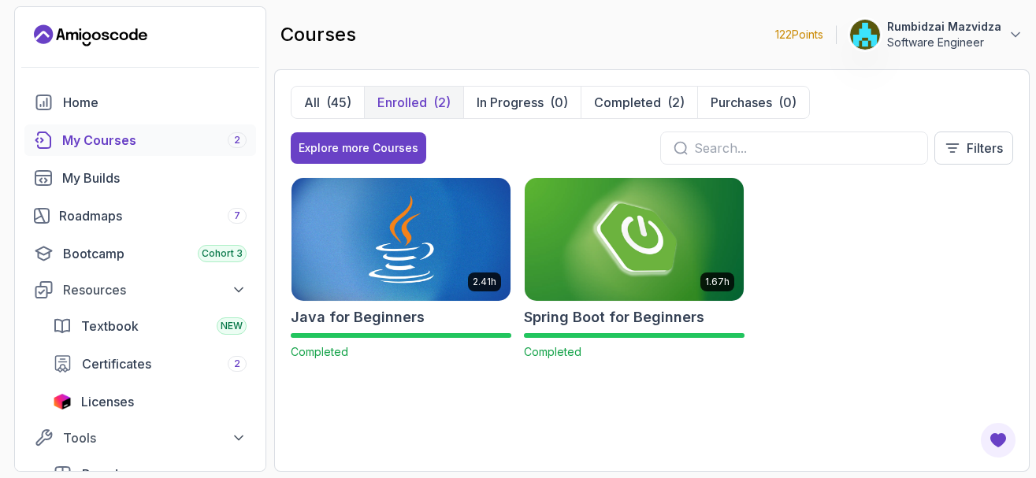
click at [613, 262] on img at bounding box center [634, 239] width 230 height 128
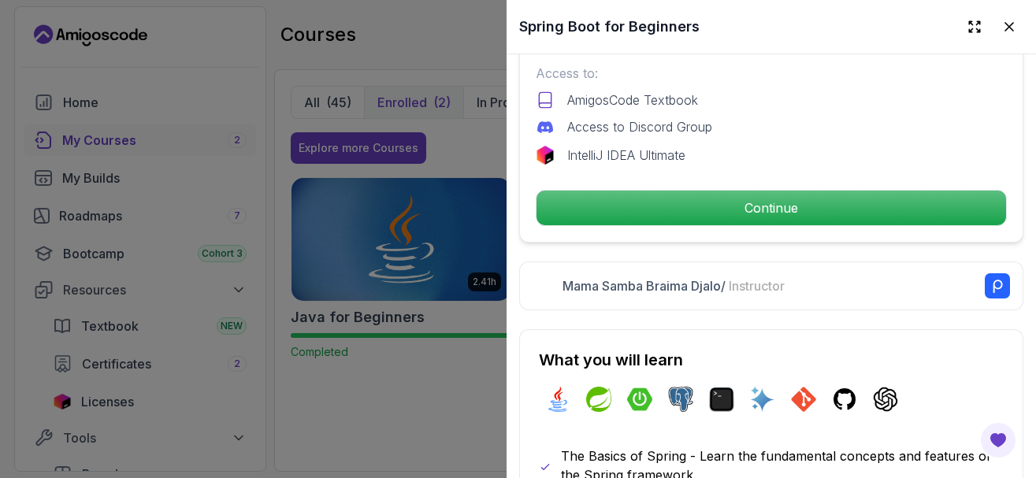
scroll to position [567, 0]
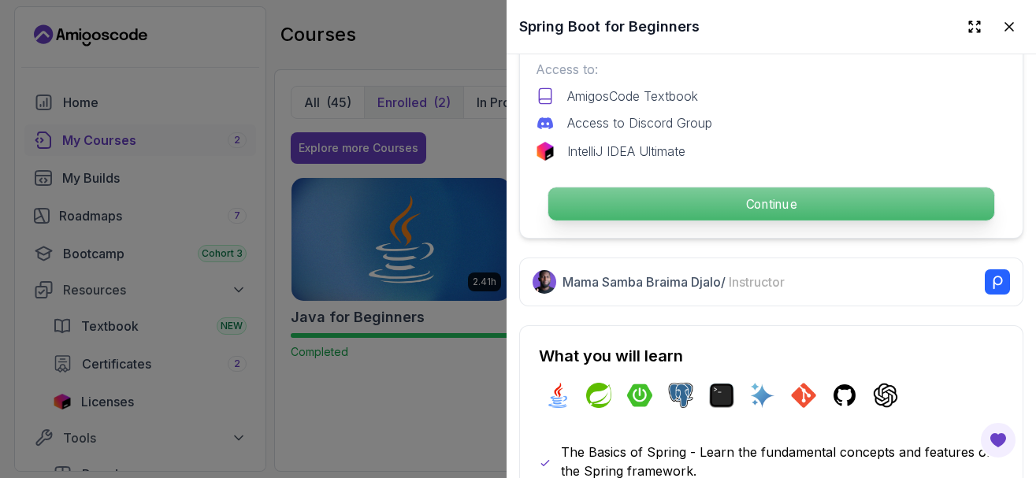
click at [659, 207] on p "Continue" at bounding box center [771, 203] width 446 height 33
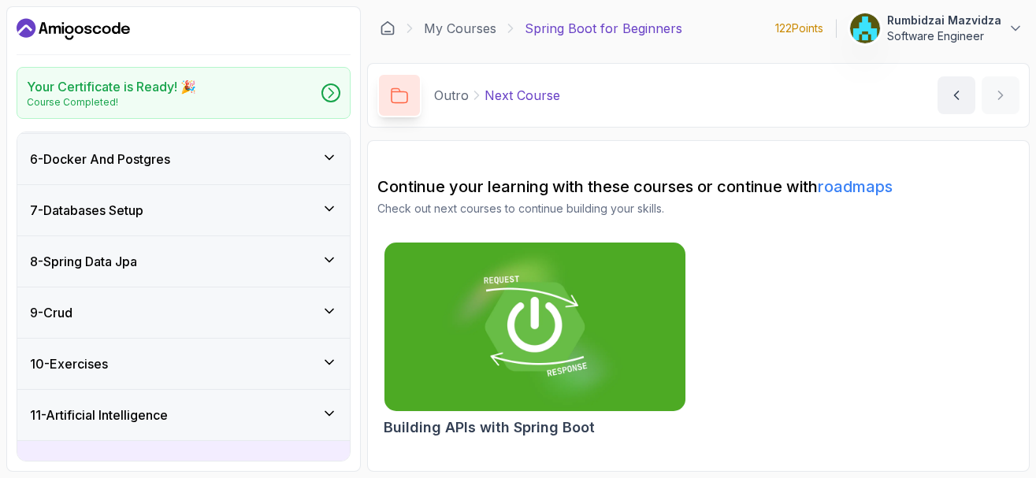
scroll to position [284, 0]
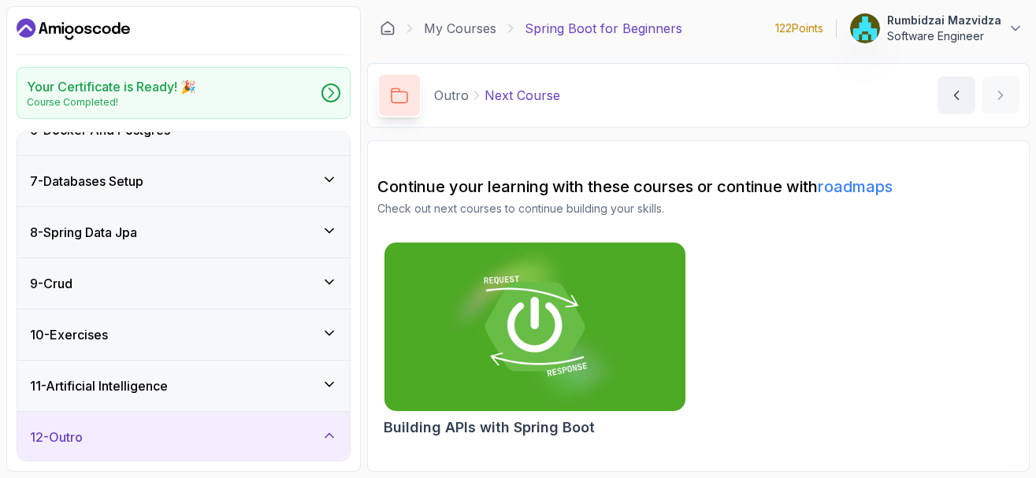
click at [327, 282] on icon at bounding box center [329, 282] width 8 height 4
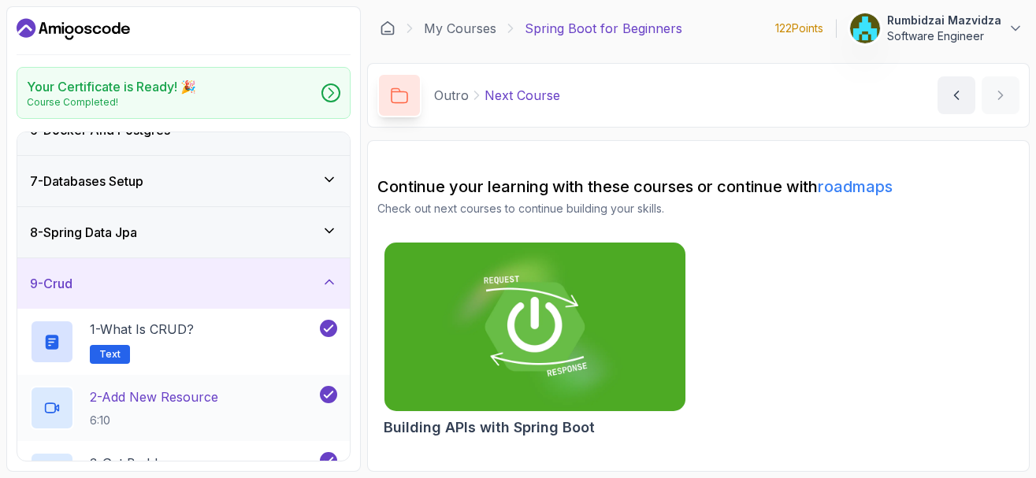
scroll to position [378, 0]
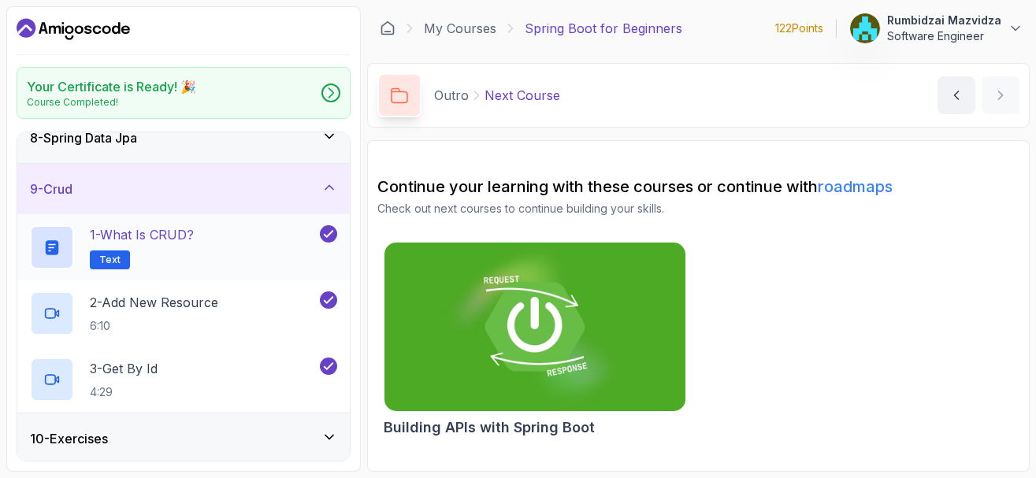
click at [225, 258] on div "1 - What is CRUD? Text" at bounding box center [173, 247] width 287 height 44
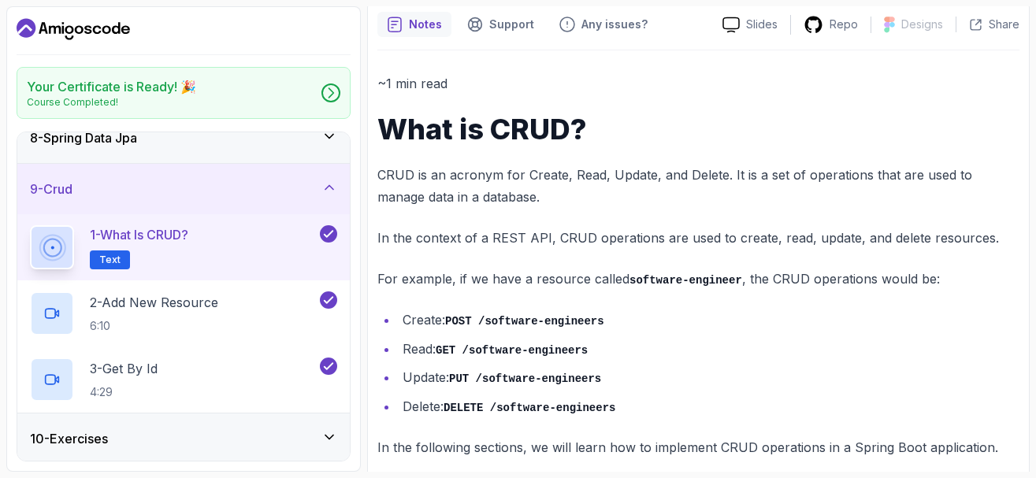
scroll to position [156, 0]
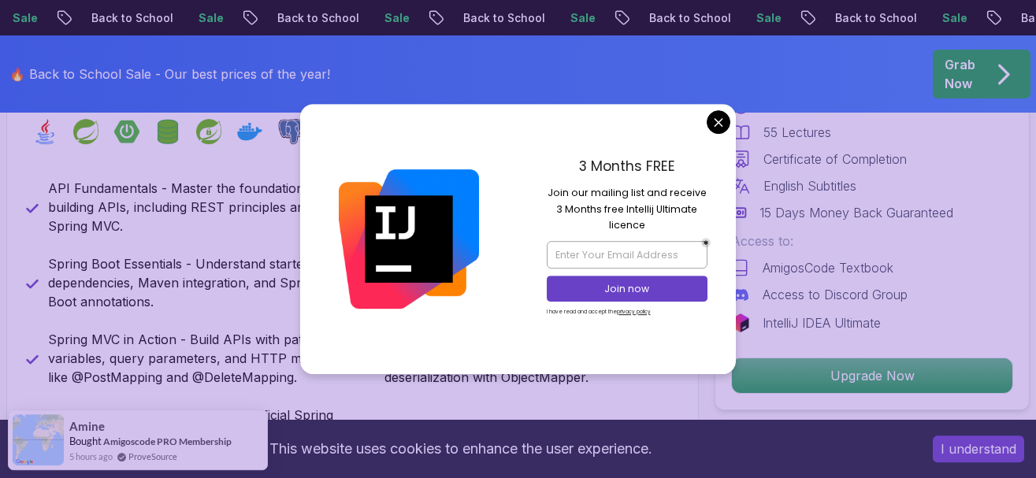
scroll to position [723, 0]
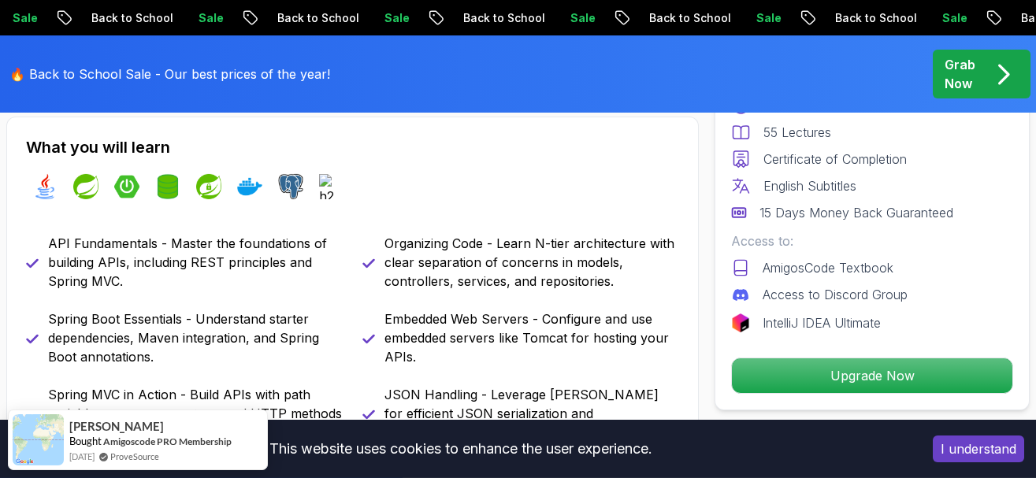
scroll to position [643, 0]
